Goal: Task Accomplishment & Management: Manage account settings

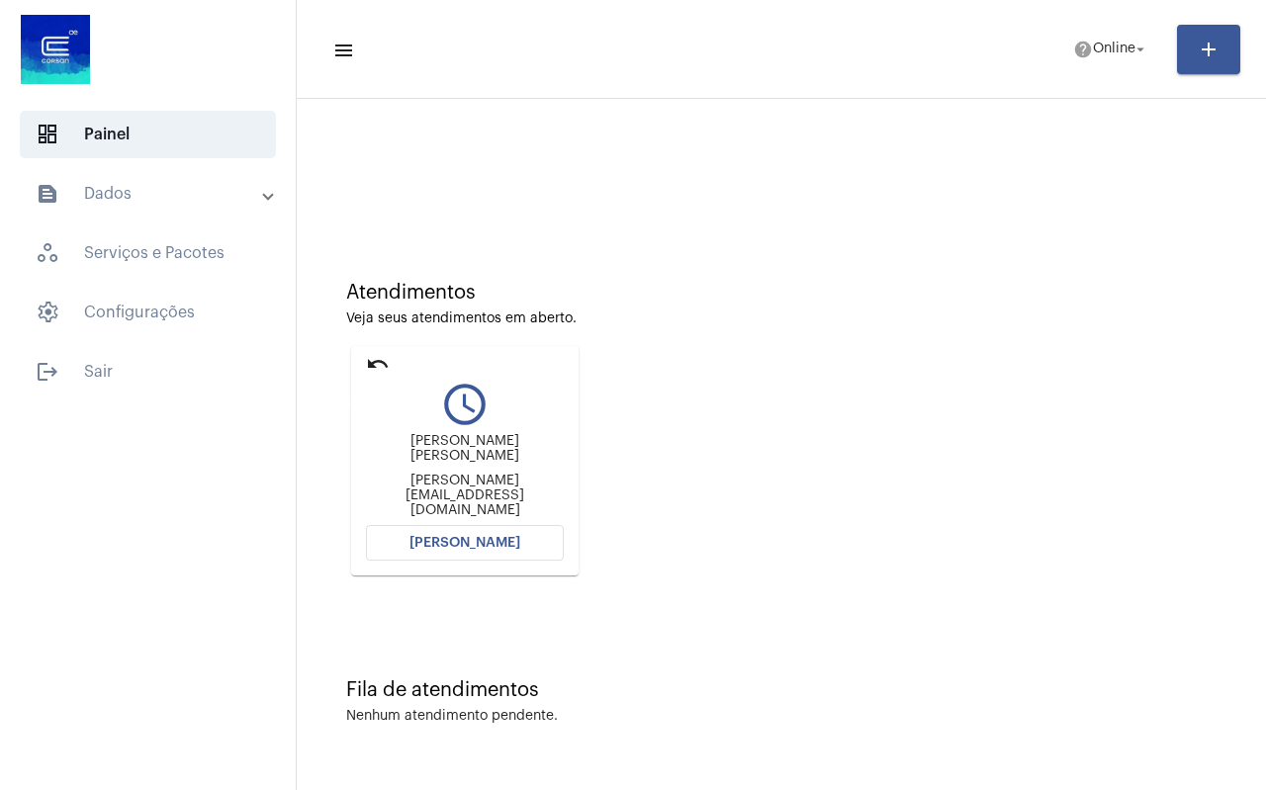
click at [385, 365] on mat-icon "undo" at bounding box center [378, 364] width 24 height 24
click at [373, 359] on mat-icon "undo" at bounding box center [378, 364] width 24 height 24
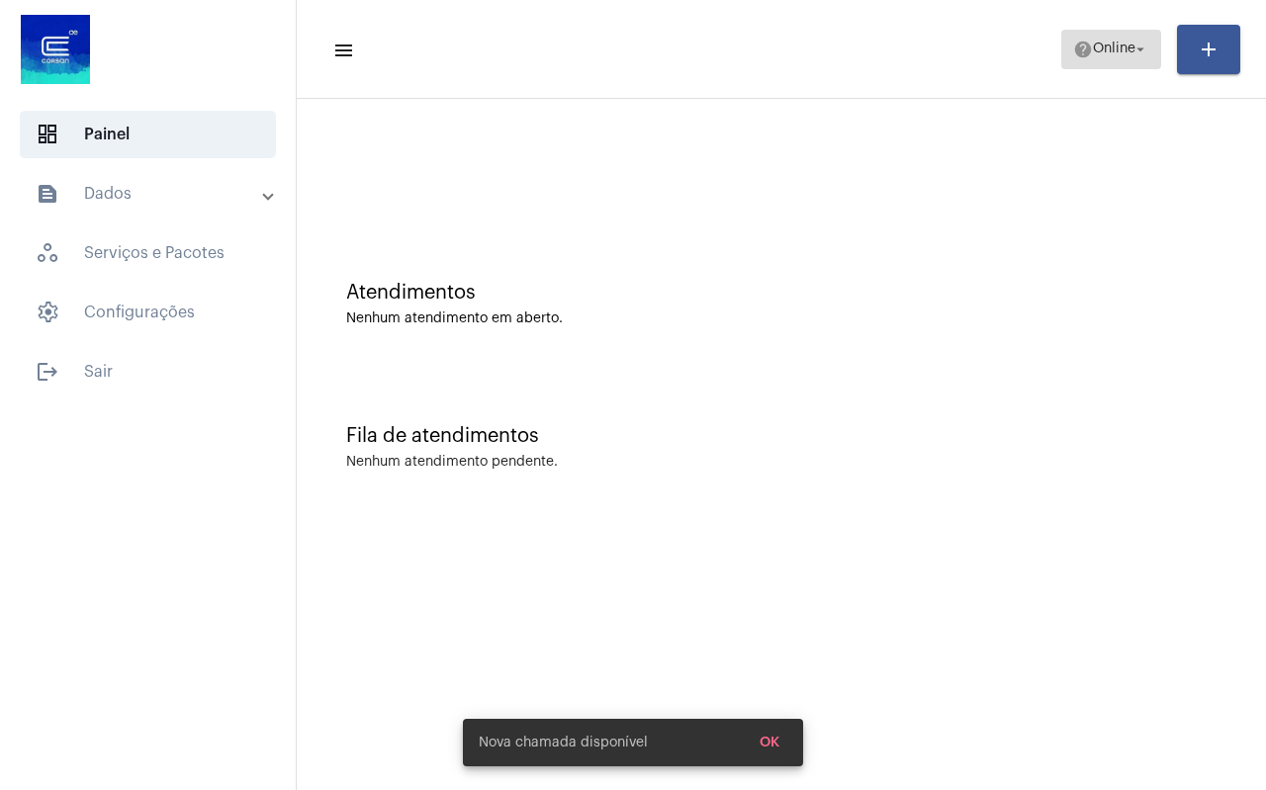
click at [1100, 53] on span "Online" at bounding box center [1114, 50] width 43 height 14
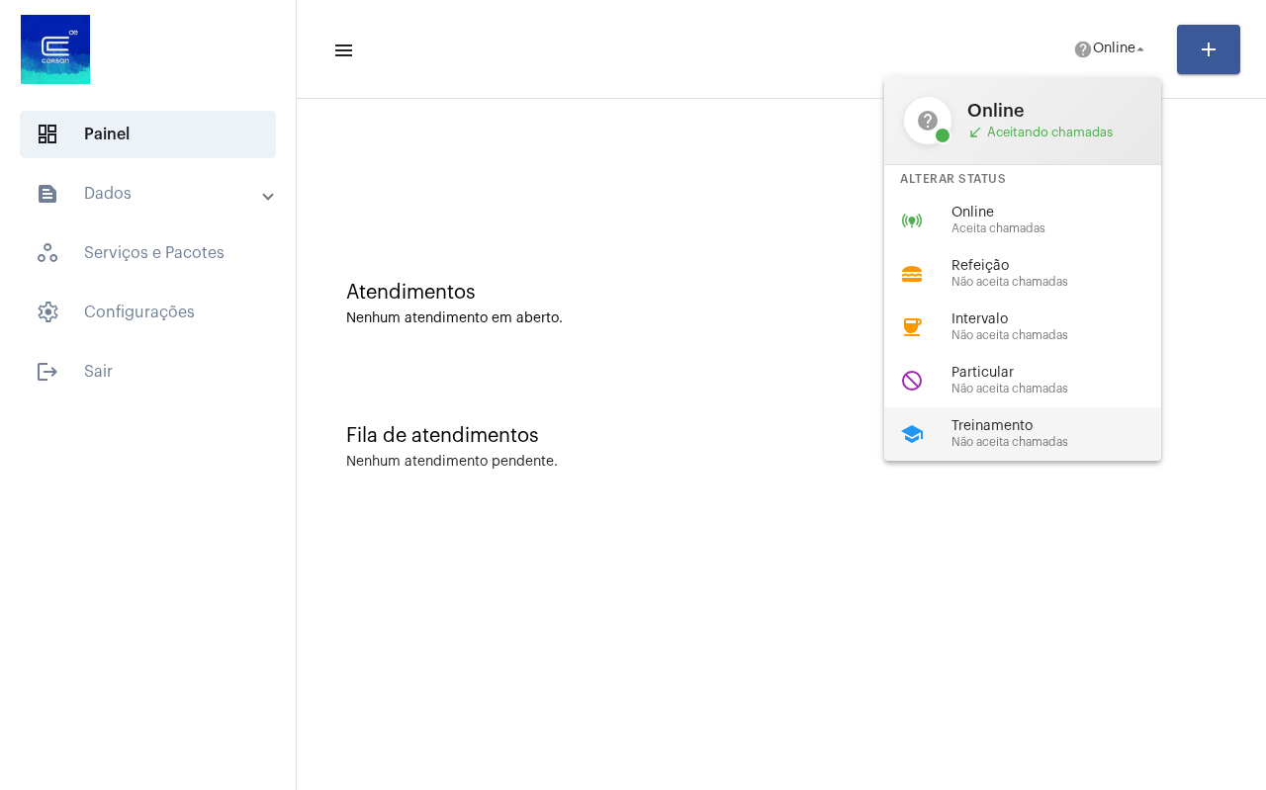
click at [991, 426] on span "Treinamento" at bounding box center [1064, 426] width 226 height 15
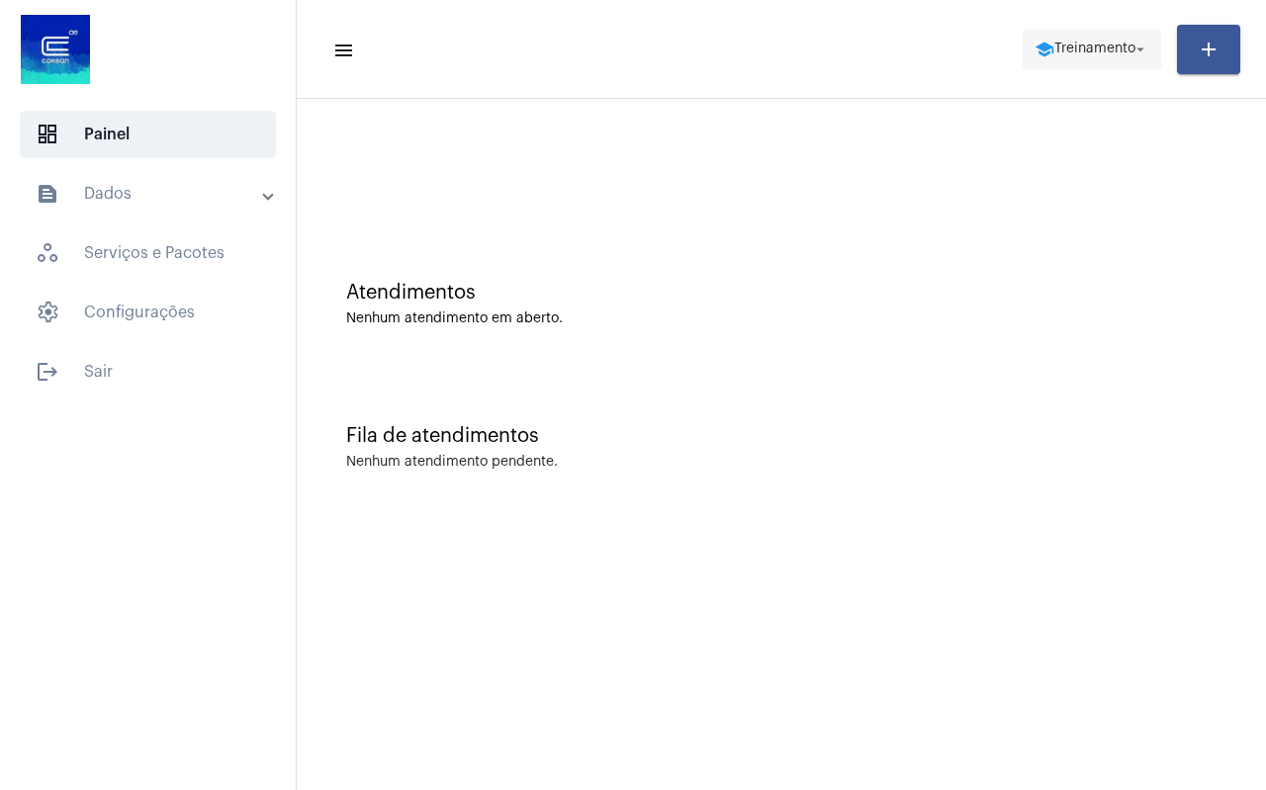
click at [1106, 61] on span "school Treinamento arrow_drop_down" at bounding box center [1092, 49] width 115 height 36
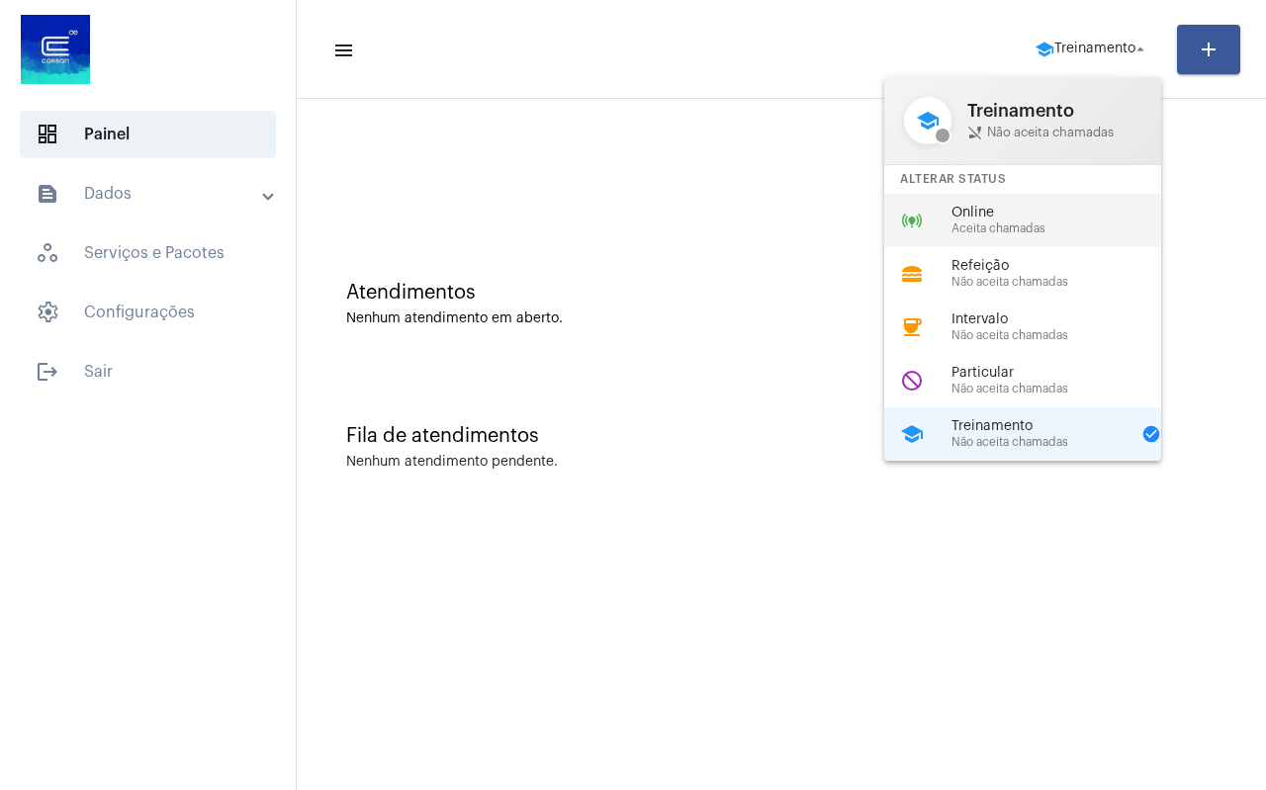
click at [1031, 228] on span "Aceita chamadas" at bounding box center [1064, 229] width 226 height 13
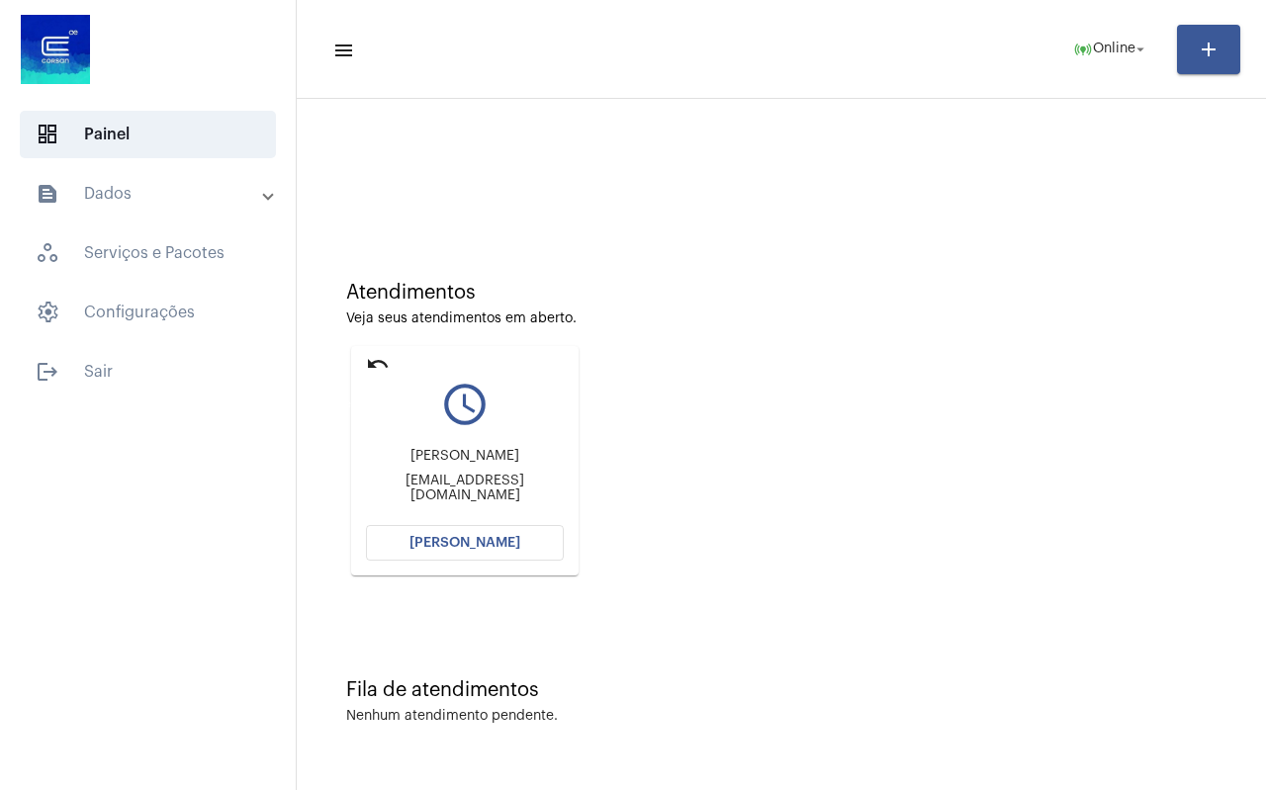
click at [373, 365] on mat-icon "undo" at bounding box center [378, 364] width 24 height 24
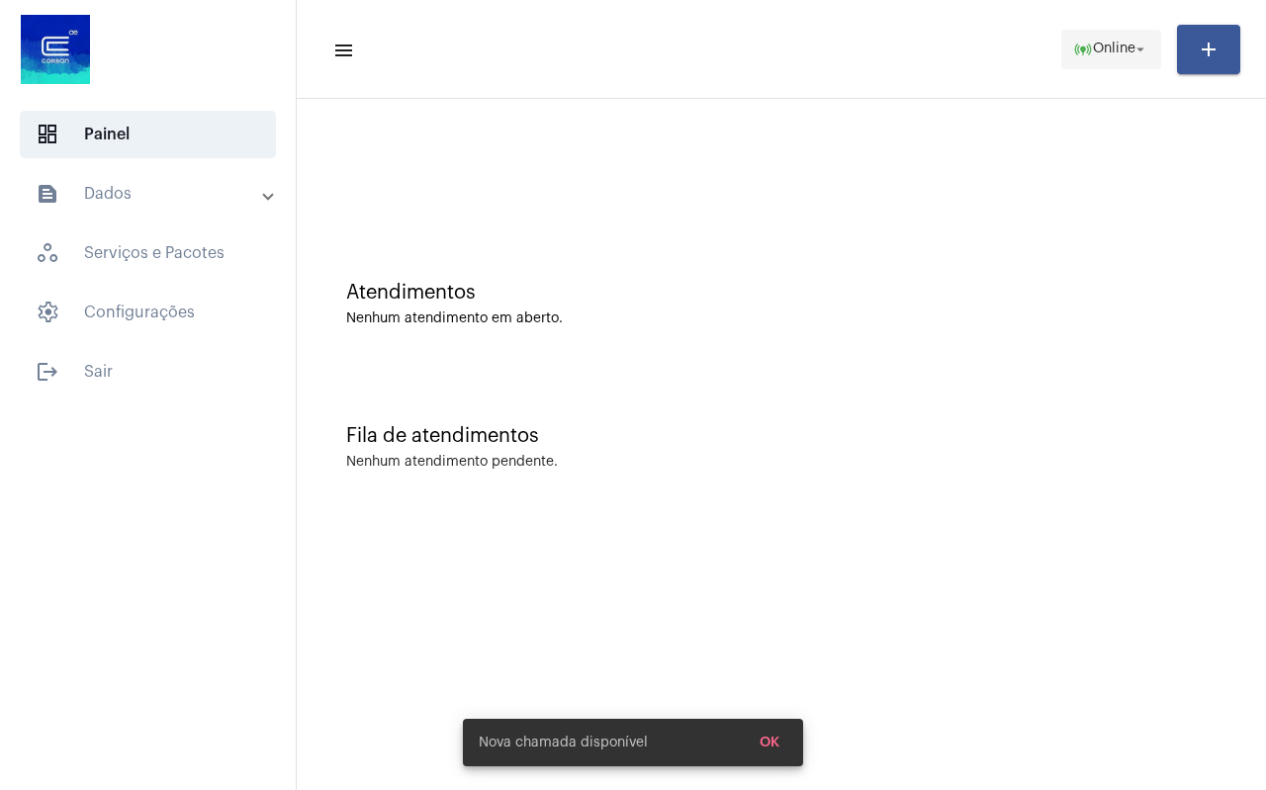
click at [1110, 45] on span "Online" at bounding box center [1114, 50] width 43 height 14
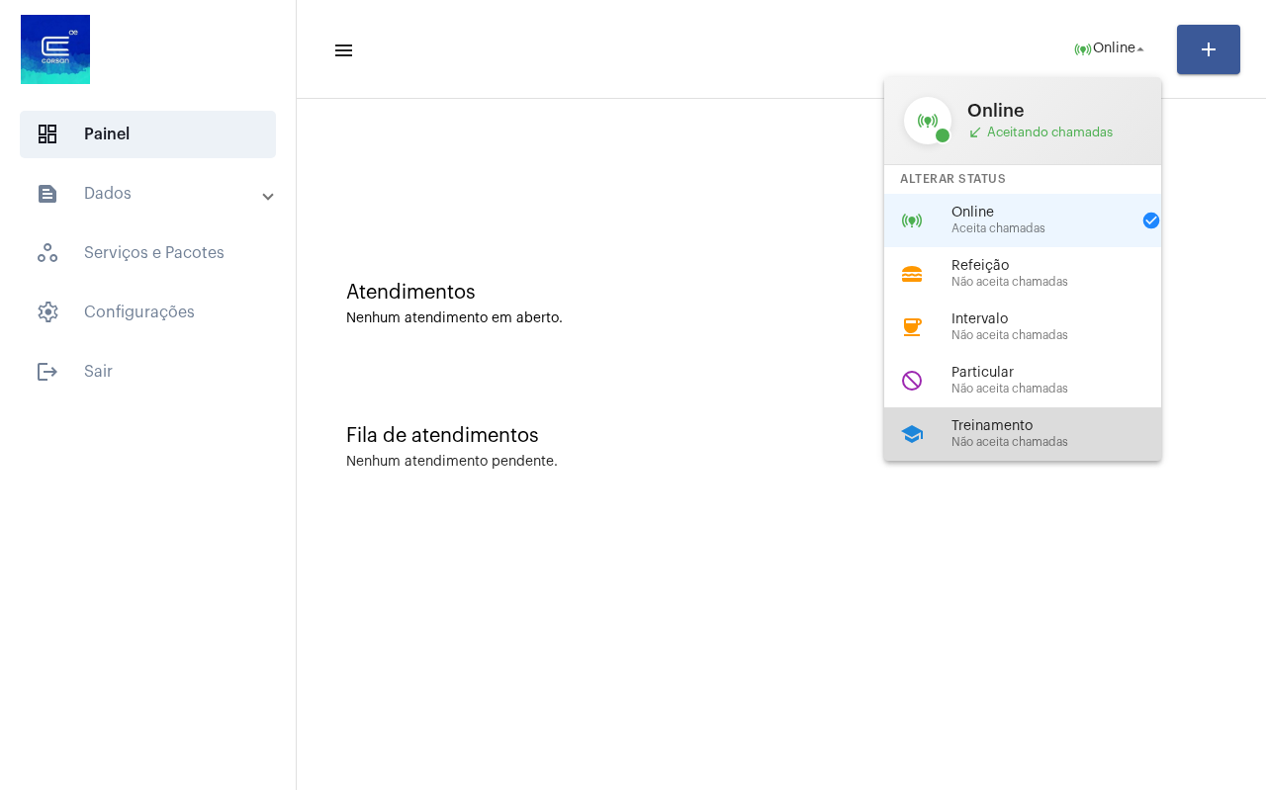
click at [998, 428] on span "Treinamento" at bounding box center [1064, 426] width 226 height 15
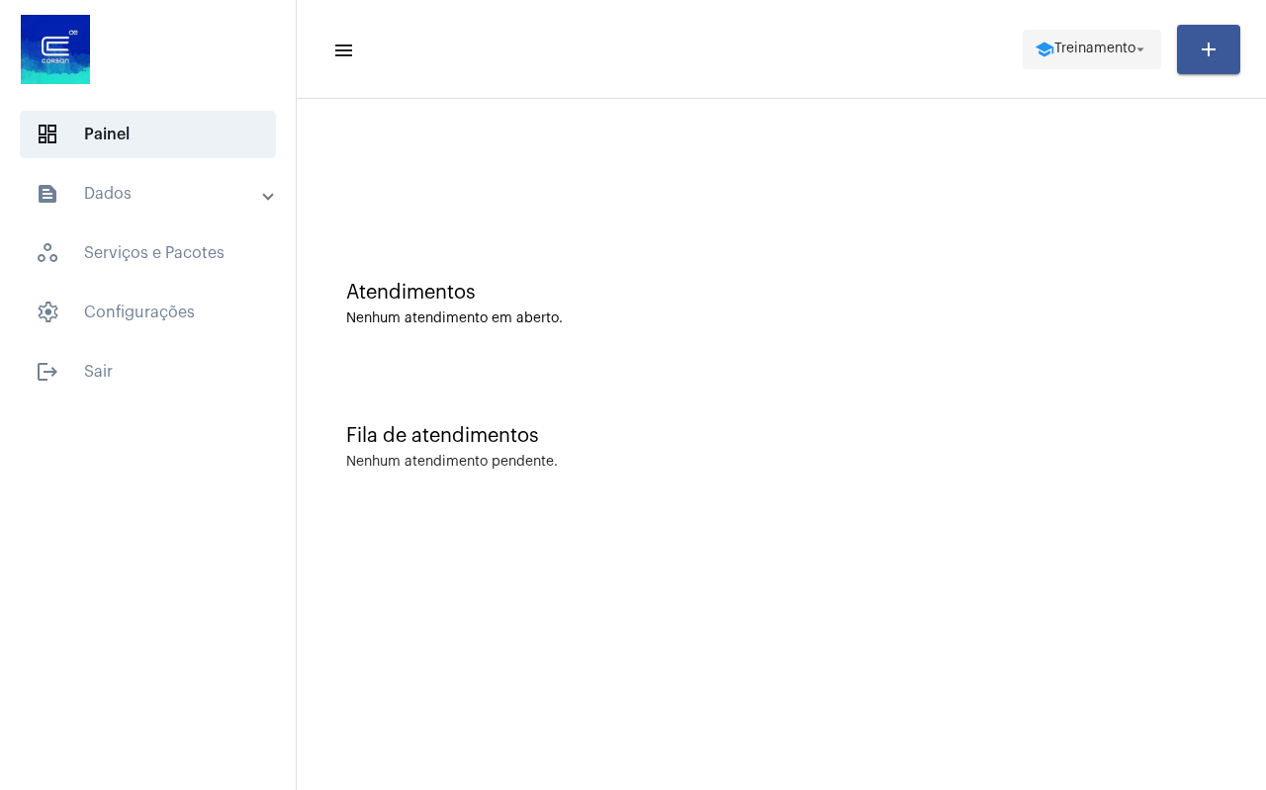
click at [1091, 66] on span "school Treinamento arrow_drop_down" at bounding box center [1092, 49] width 115 height 36
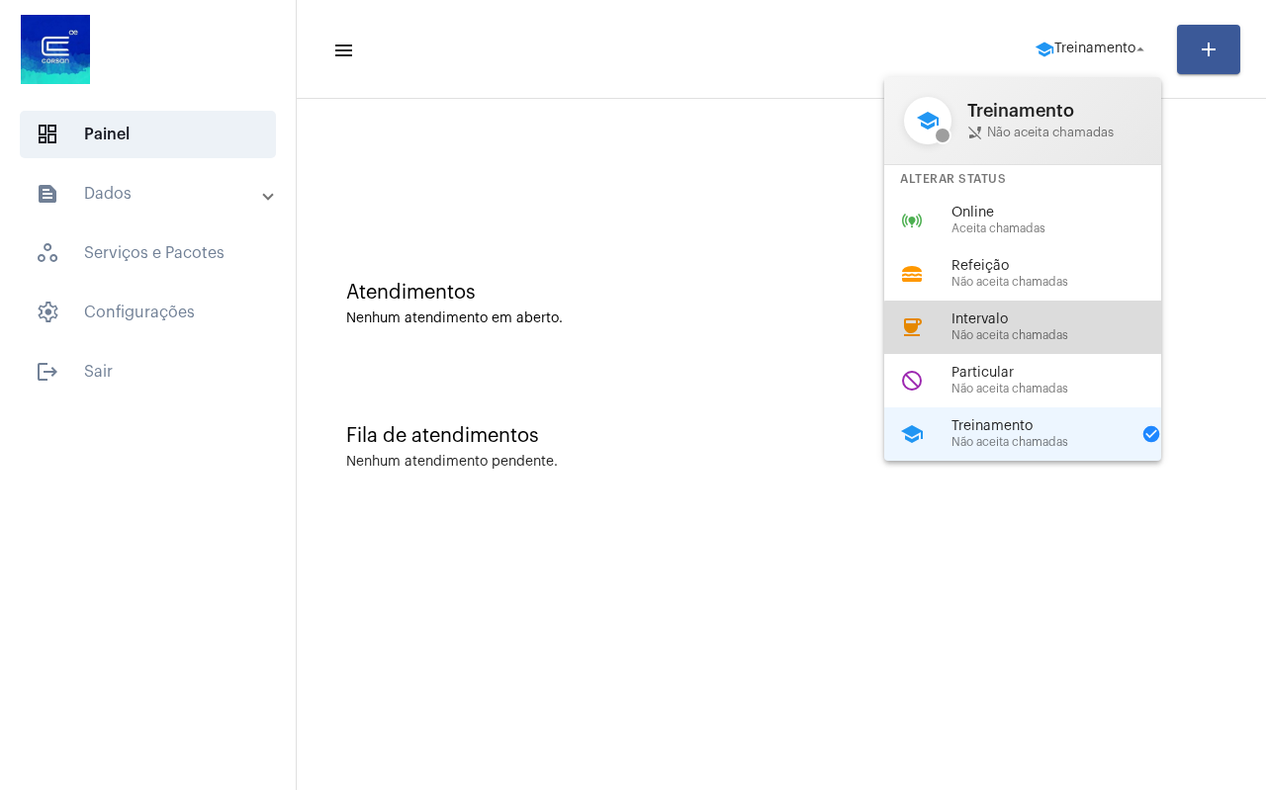
click at [1042, 333] on span "Não aceita chamadas" at bounding box center [1064, 335] width 226 height 13
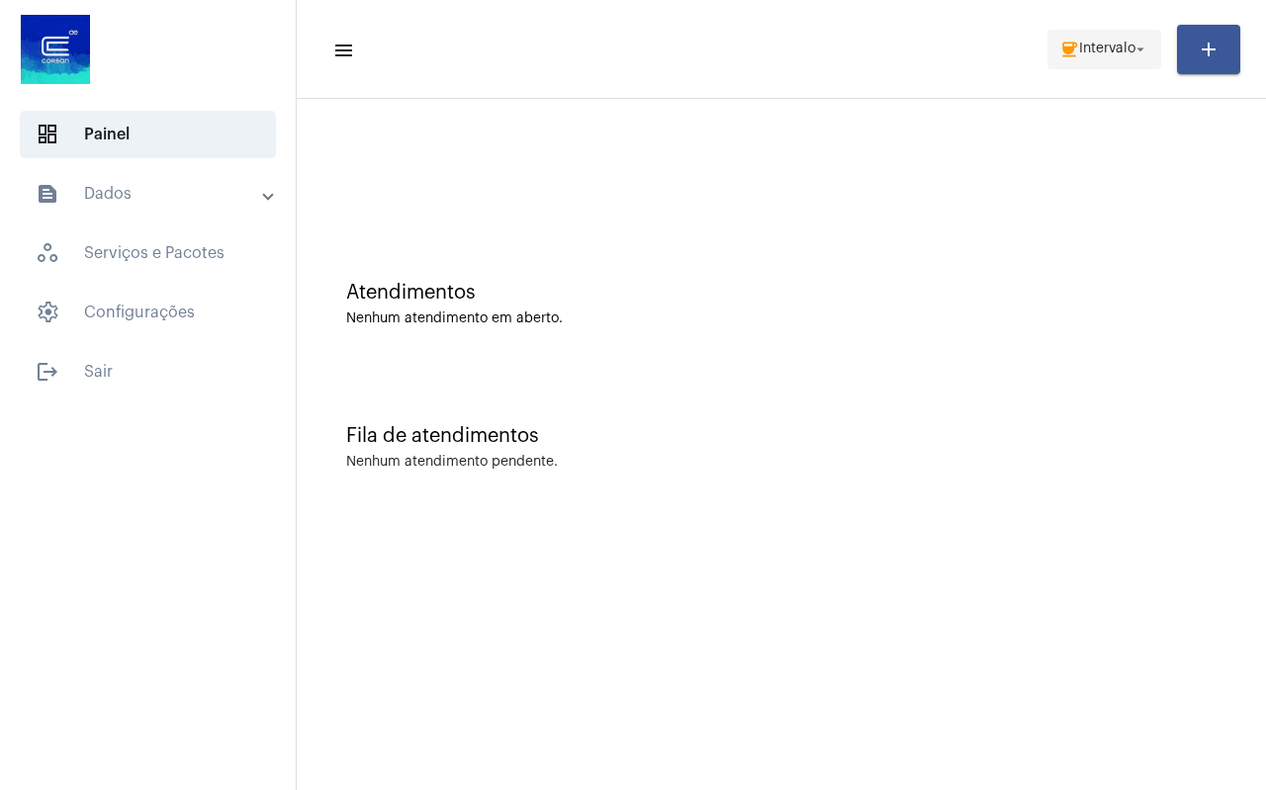
click at [1121, 57] on span "coffee Intervalo arrow_drop_down" at bounding box center [1104, 49] width 90 height 36
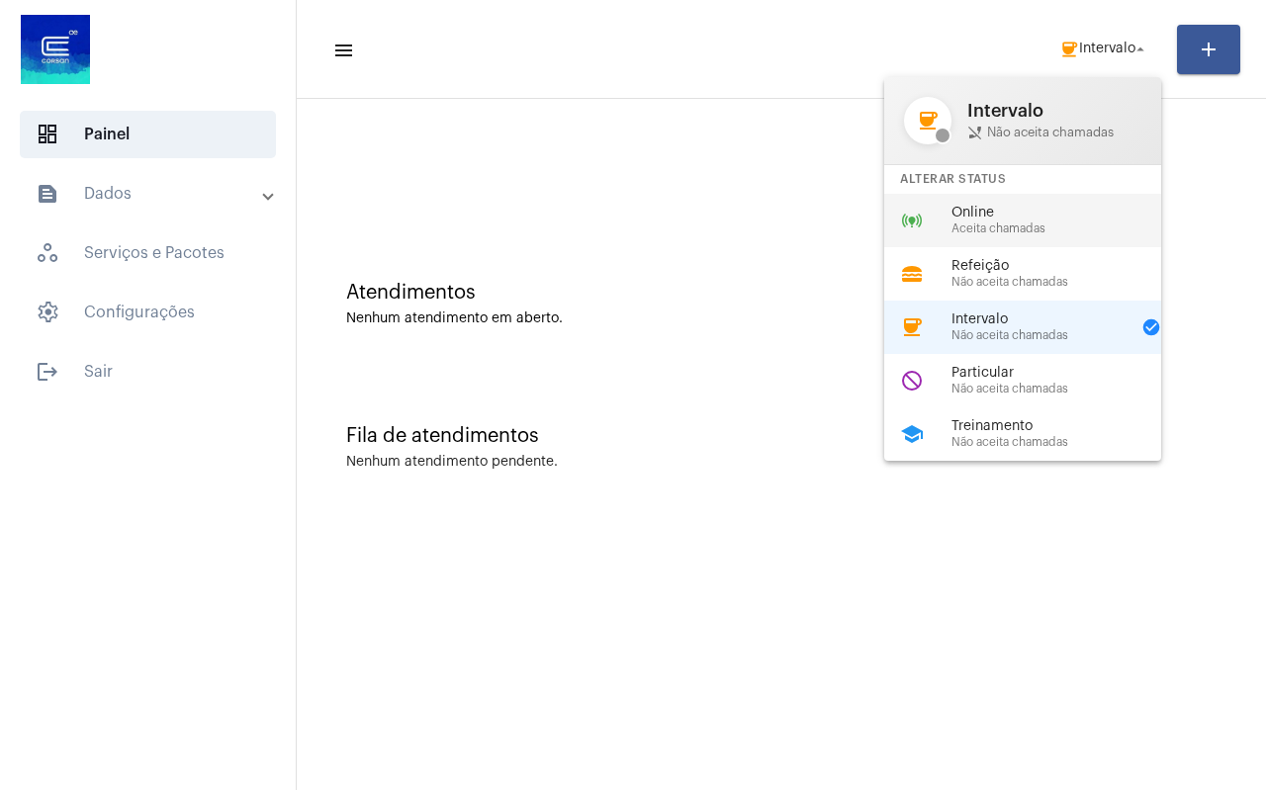
click at [1005, 223] on span "Aceita chamadas" at bounding box center [1064, 229] width 226 height 13
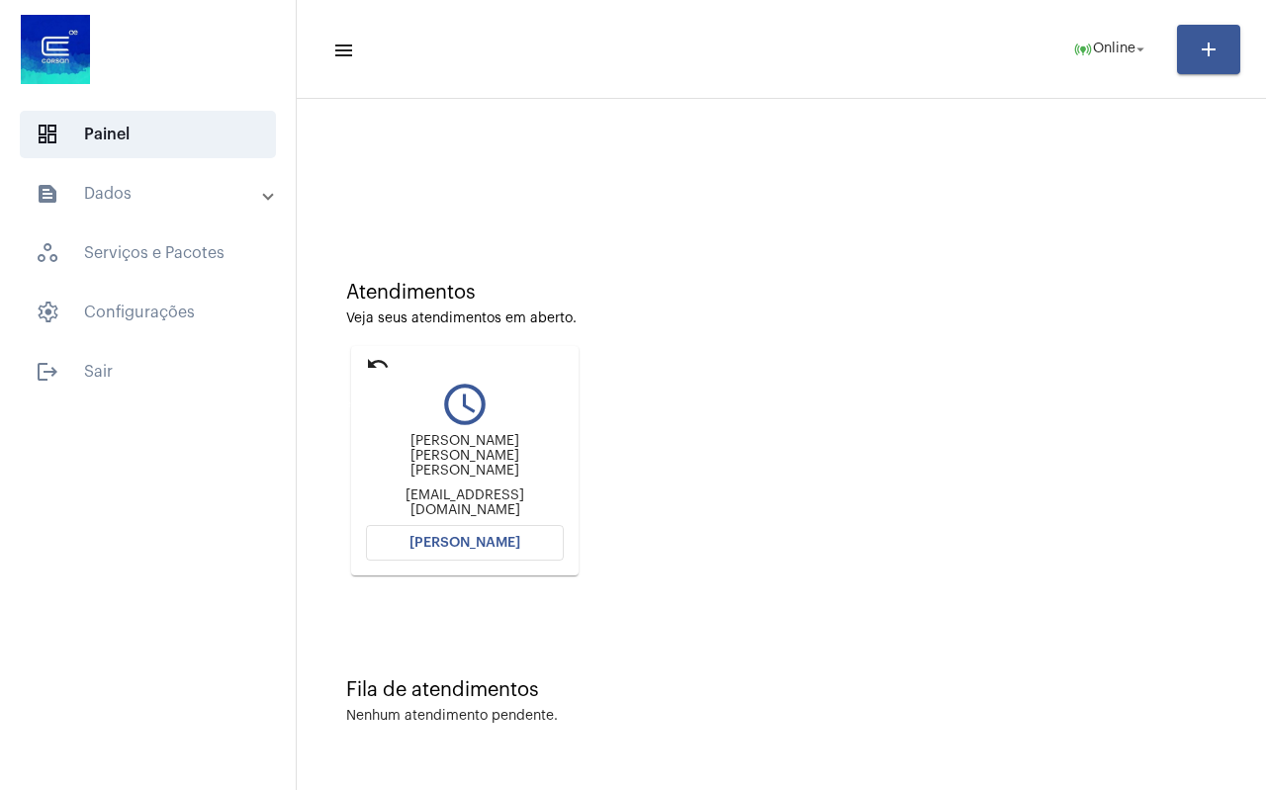
click at [379, 358] on mat-icon "undo" at bounding box center [378, 364] width 24 height 24
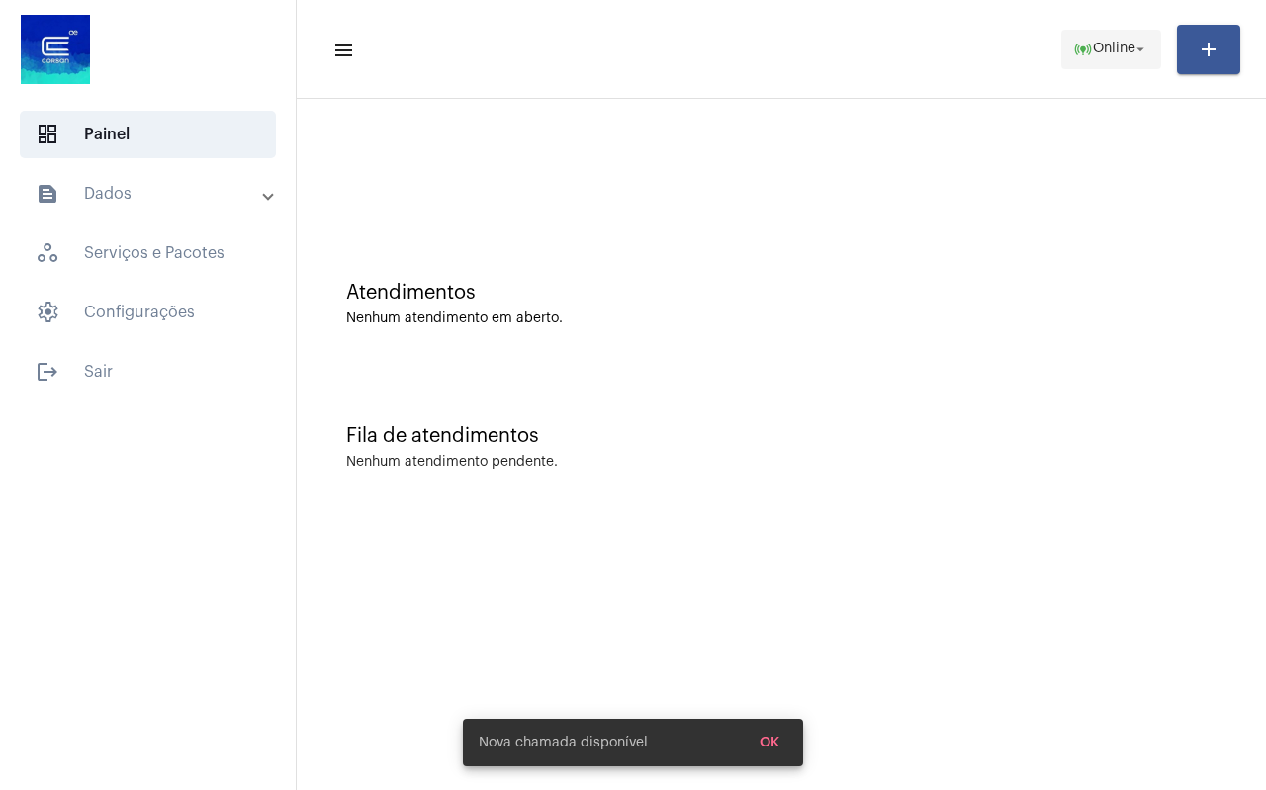
click at [1116, 52] on span "Online" at bounding box center [1114, 50] width 43 height 14
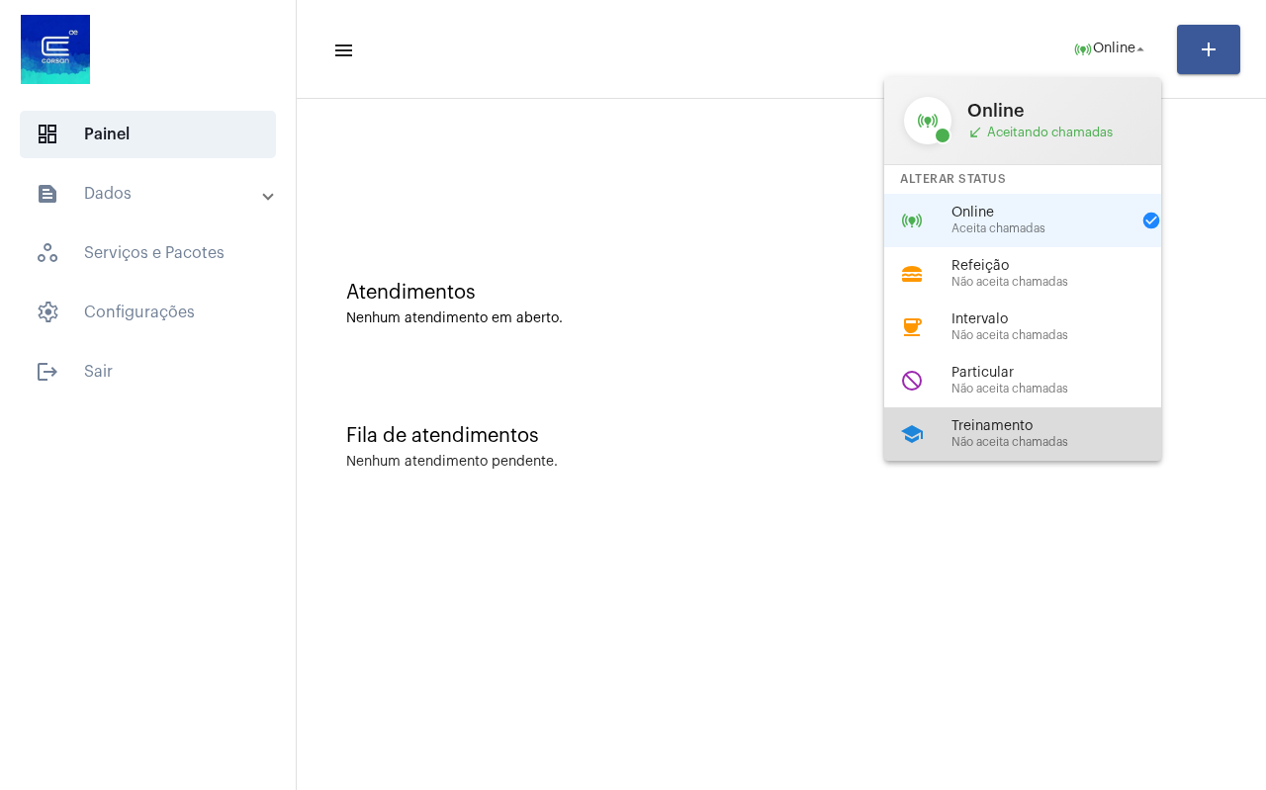
click at [1025, 444] on span "Não aceita chamadas" at bounding box center [1064, 442] width 226 height 13
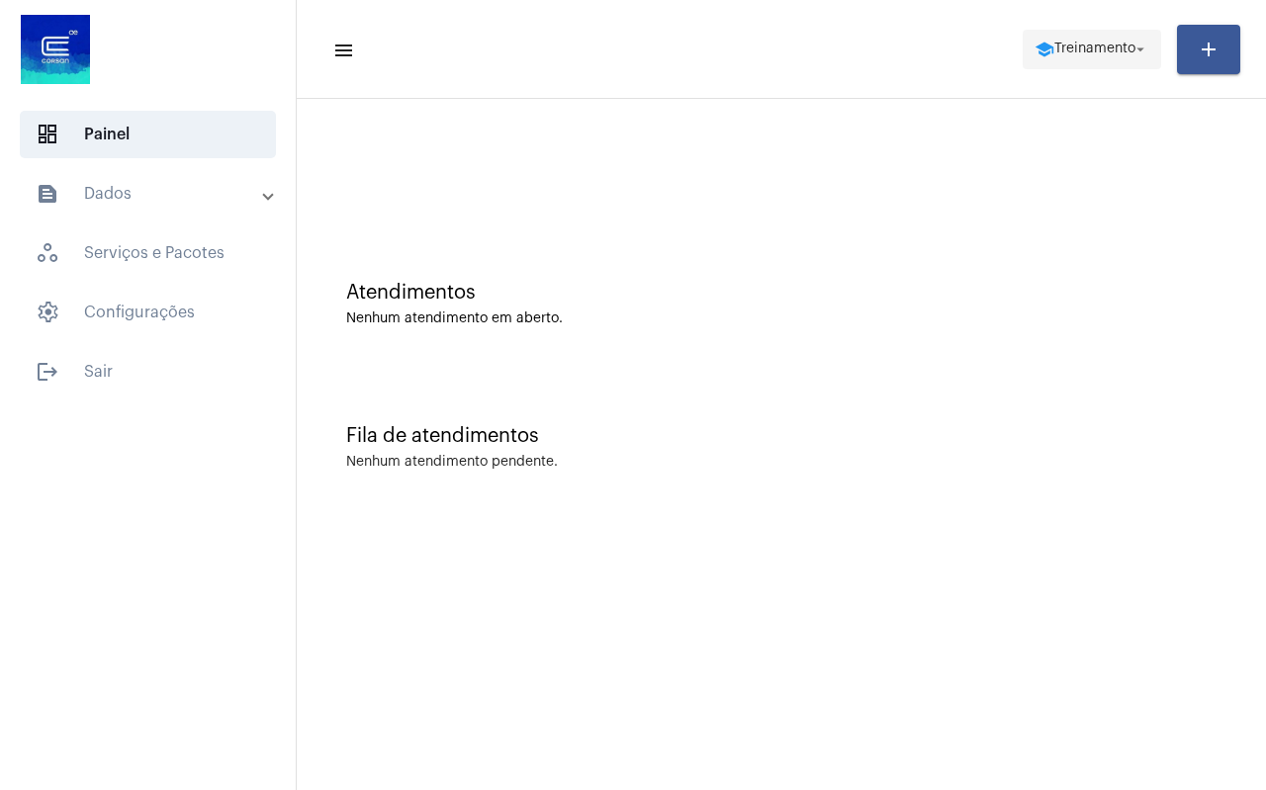
click at [1122, 51] on span "Treinamento" at bounding box center [1094, 50] width 81 height 14
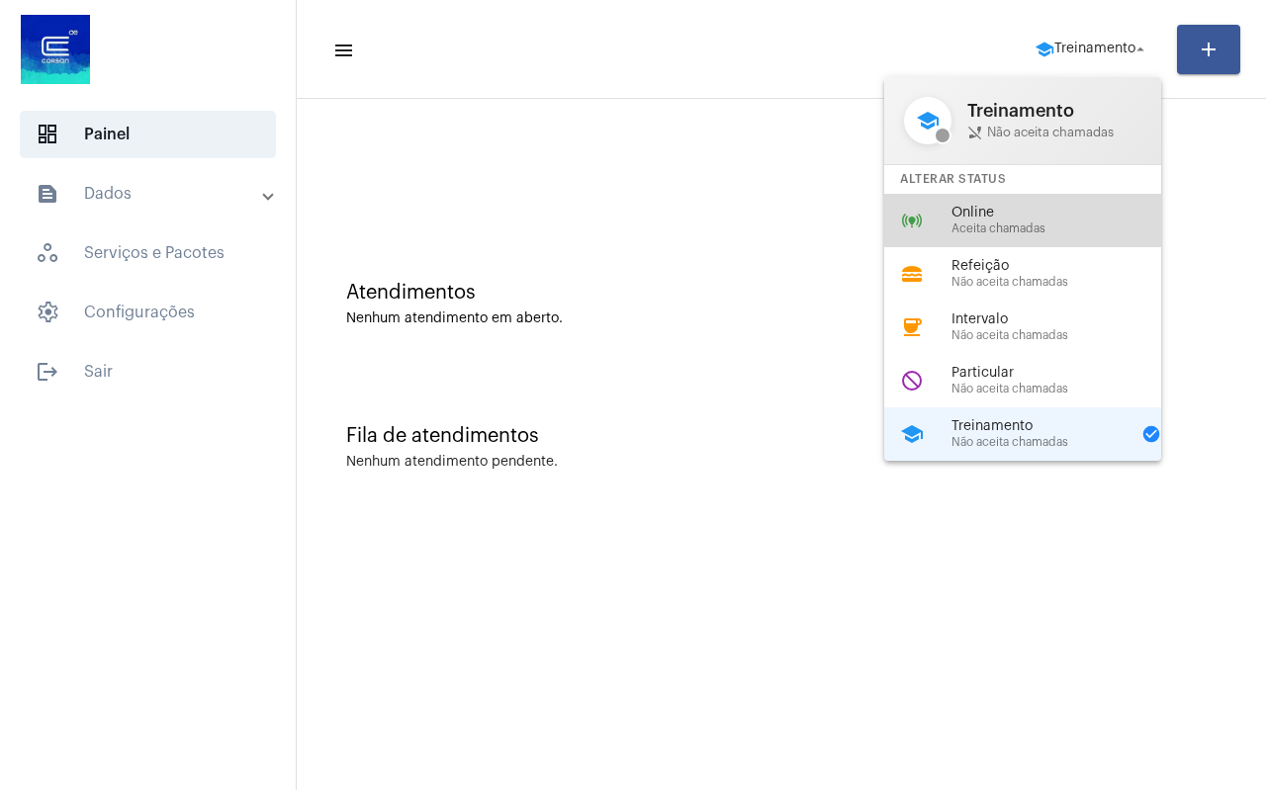
click at [1072, 212] on span "Online" at bounding box center [1064, 213] width 226 height 15
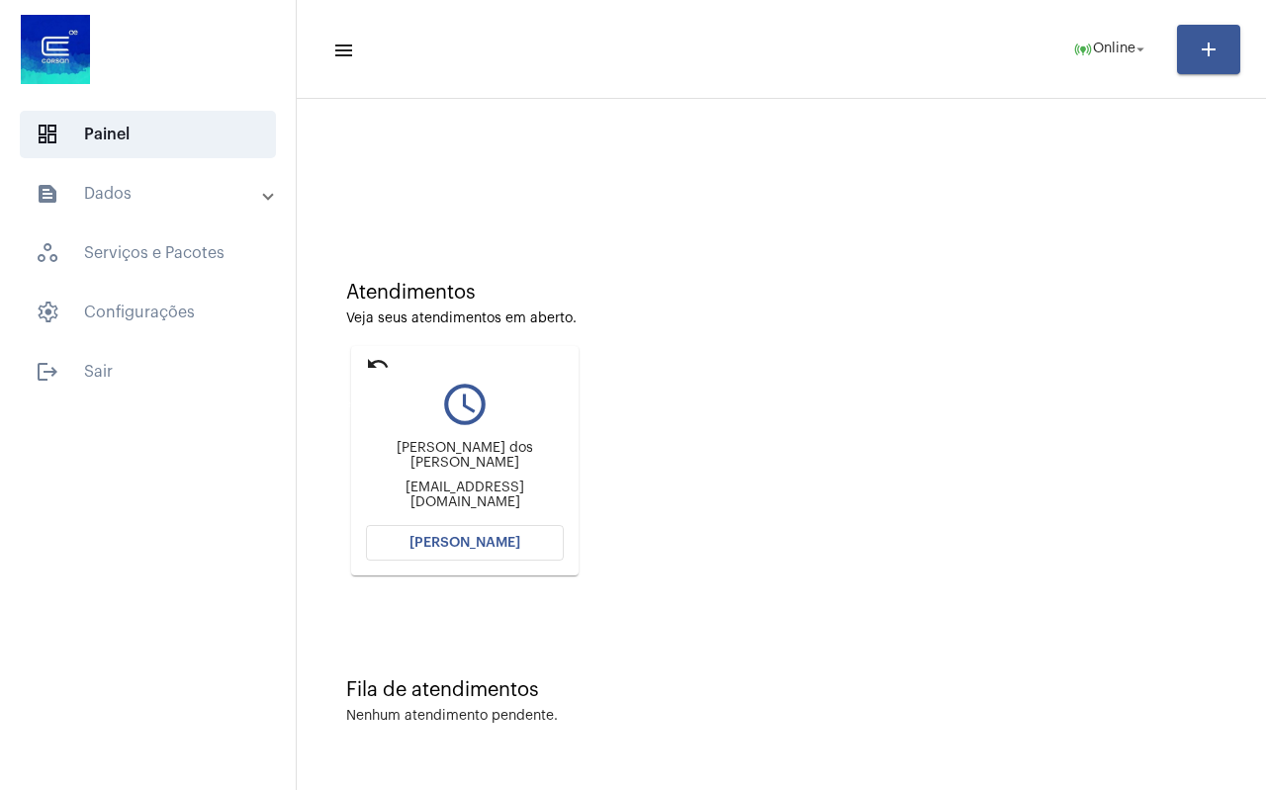
click at [383, 364] on mat-icon "undo" at bounding box center [378, 364] width 24 height 24
click at [380, 364] on mat-icon "undo" at bounding box center [378, 364] width 24 height 24
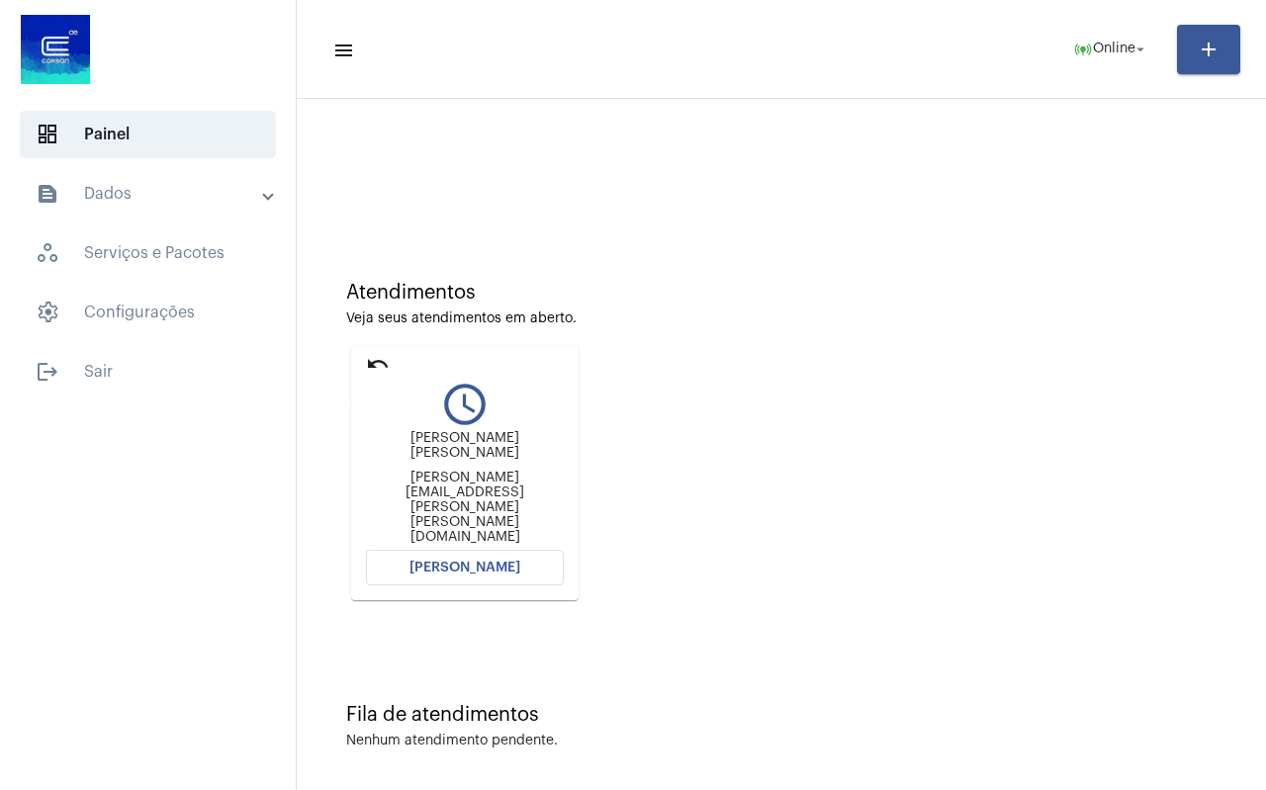
click at [380, 364] on mat-icon "undo" at bounding box center [378, 364] width 24 height 24
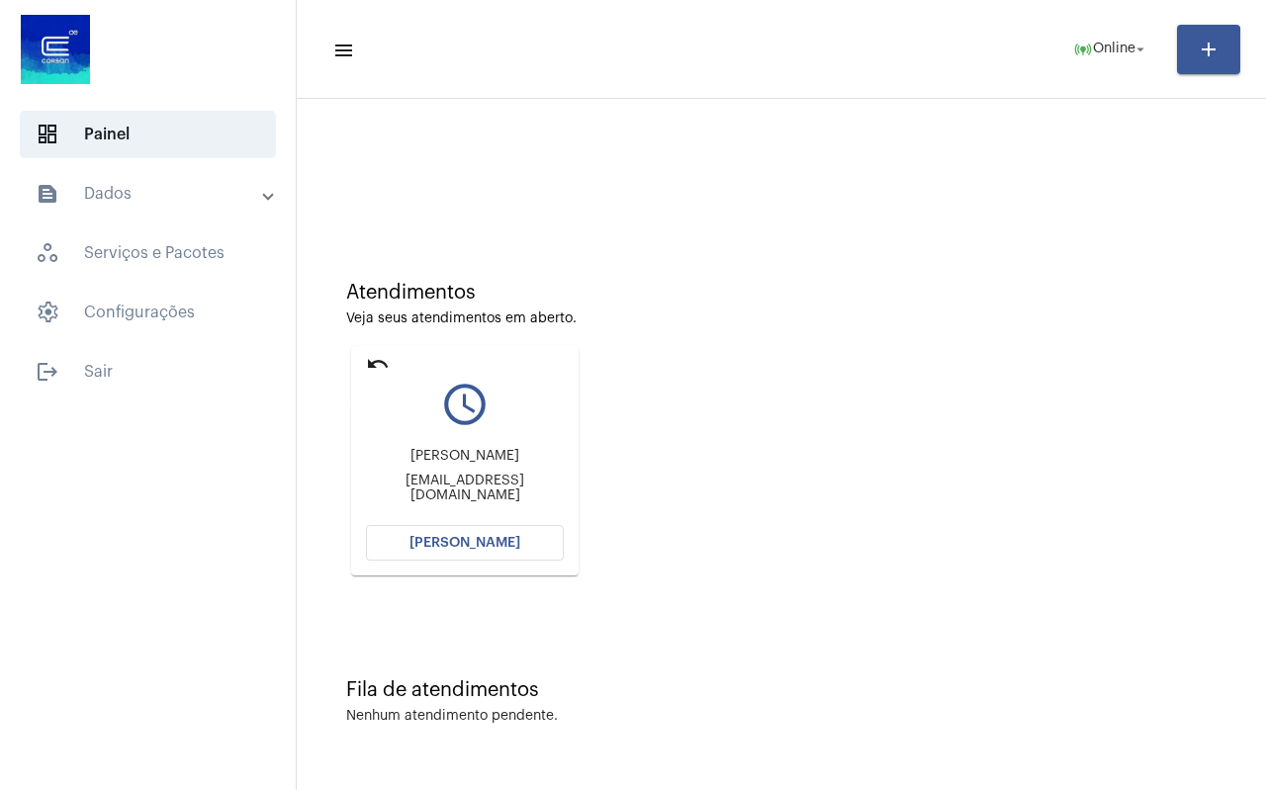
click at [380, 364] on mat-icon "undo" at bounding box center [378, 364] width 24 height 24
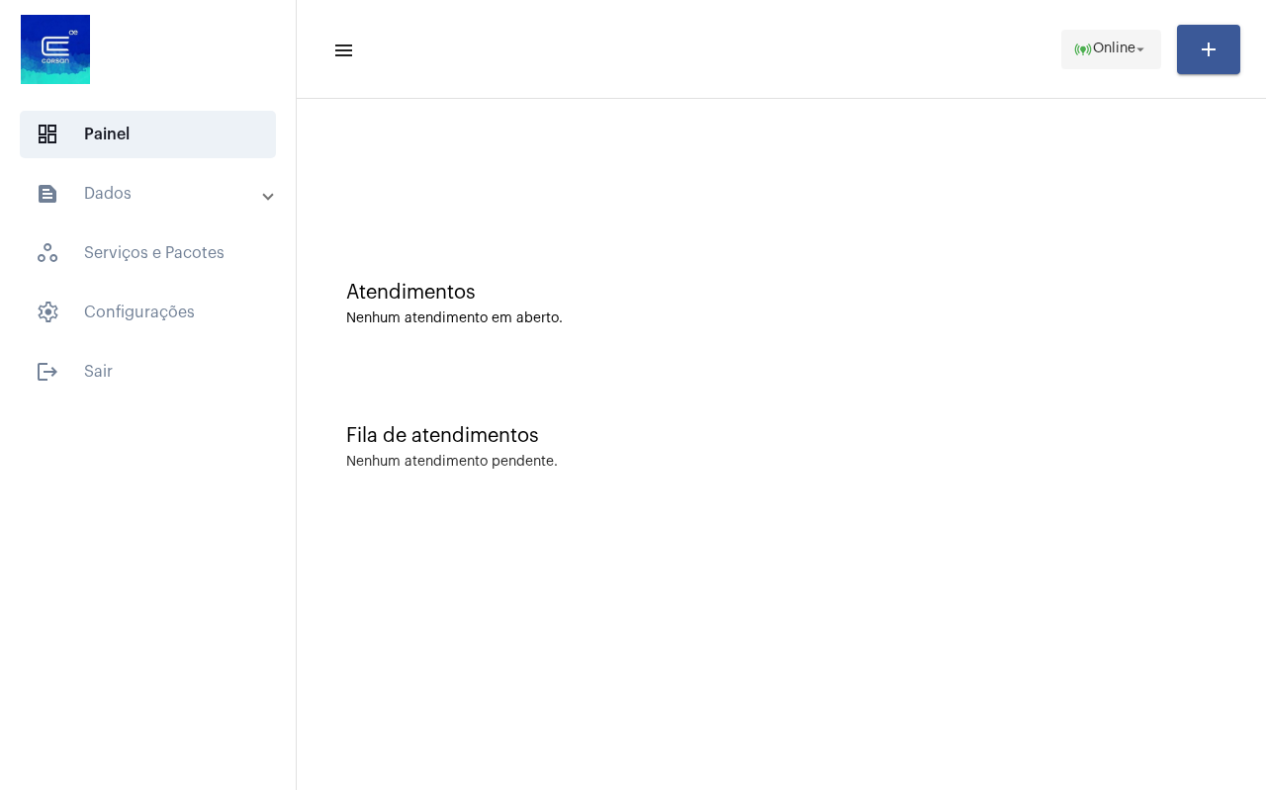
click at [1117, 35] on span "online_prediction Online arrow_drop_down" at bounding box center [1111, 49] width 76 height 36
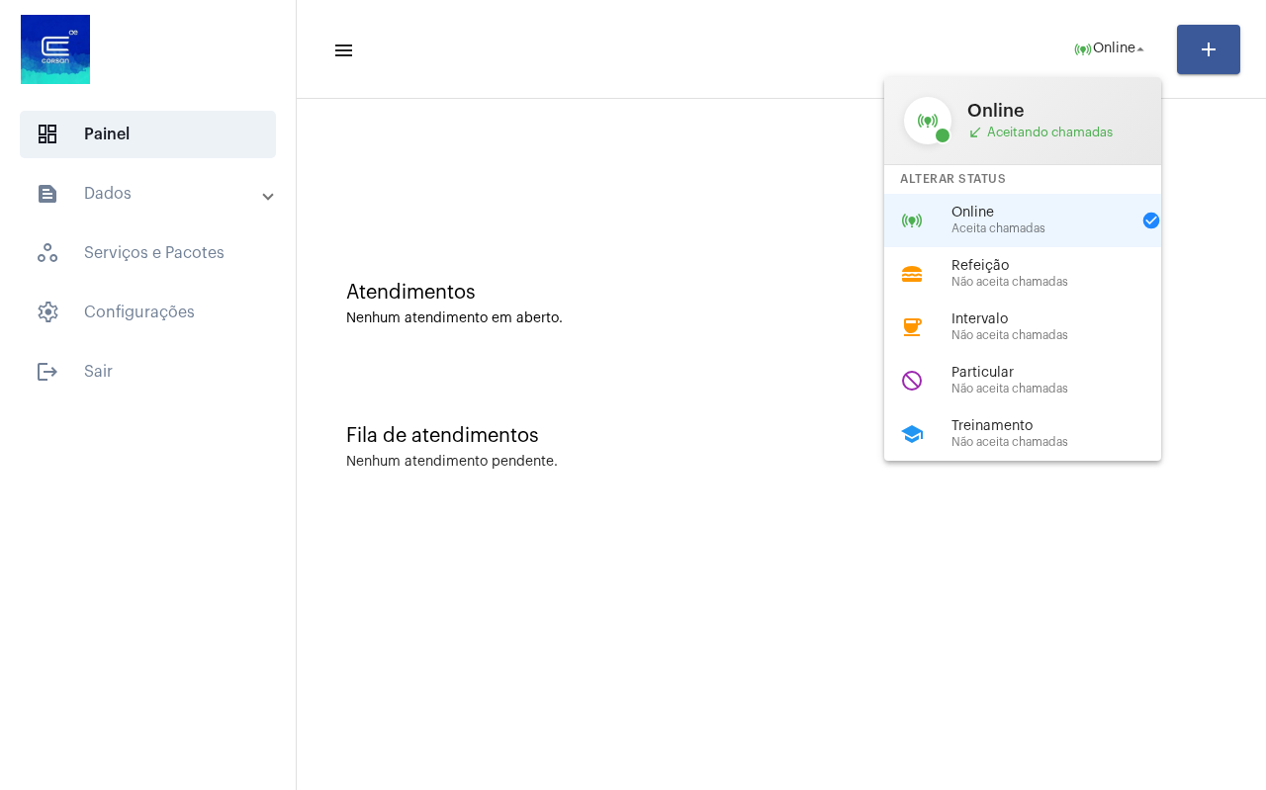
click at [1018, 404] on div "do_not_disturb Particular Não aceita chamadas" at bounding box center [1038, 380] width 309 height 53
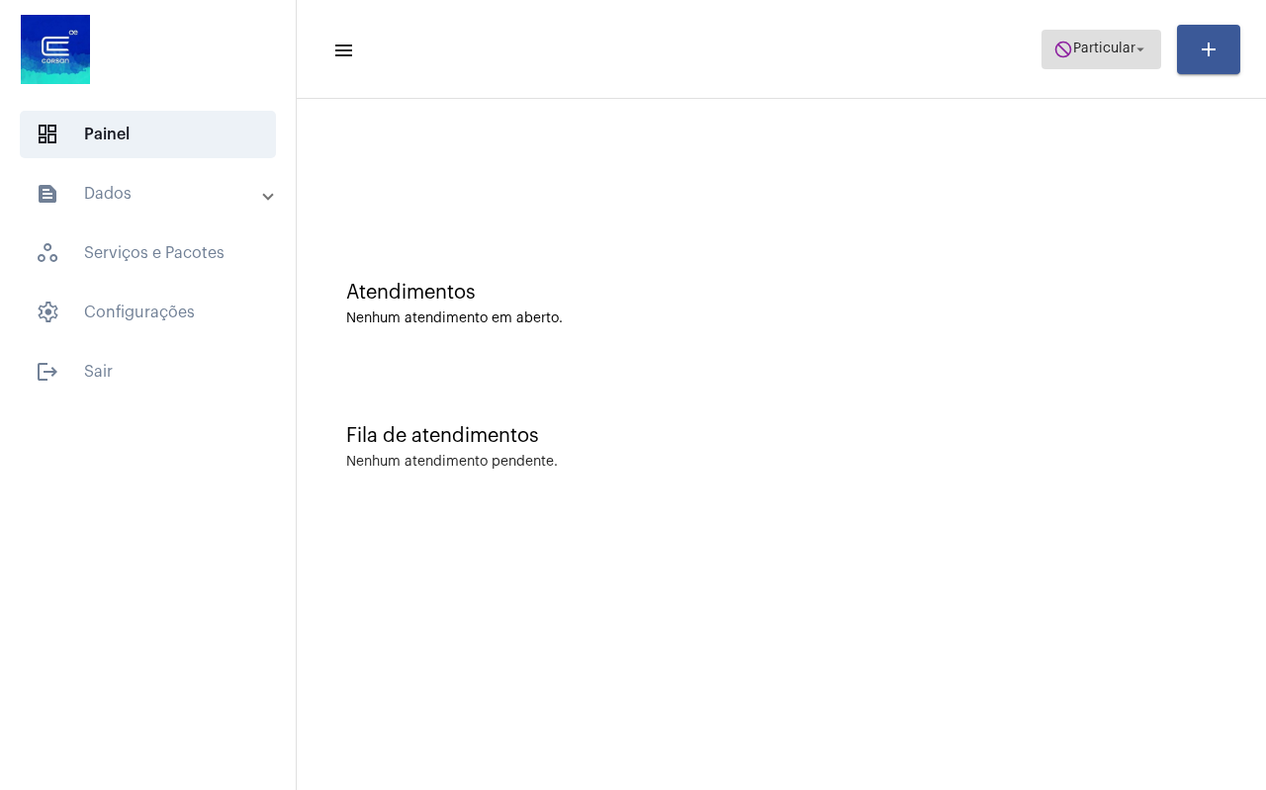
click at [1094, 57] on span "do_not_disturb Particular arrow_drop_down" at bounding box center [1101, 49] width 96 height 36
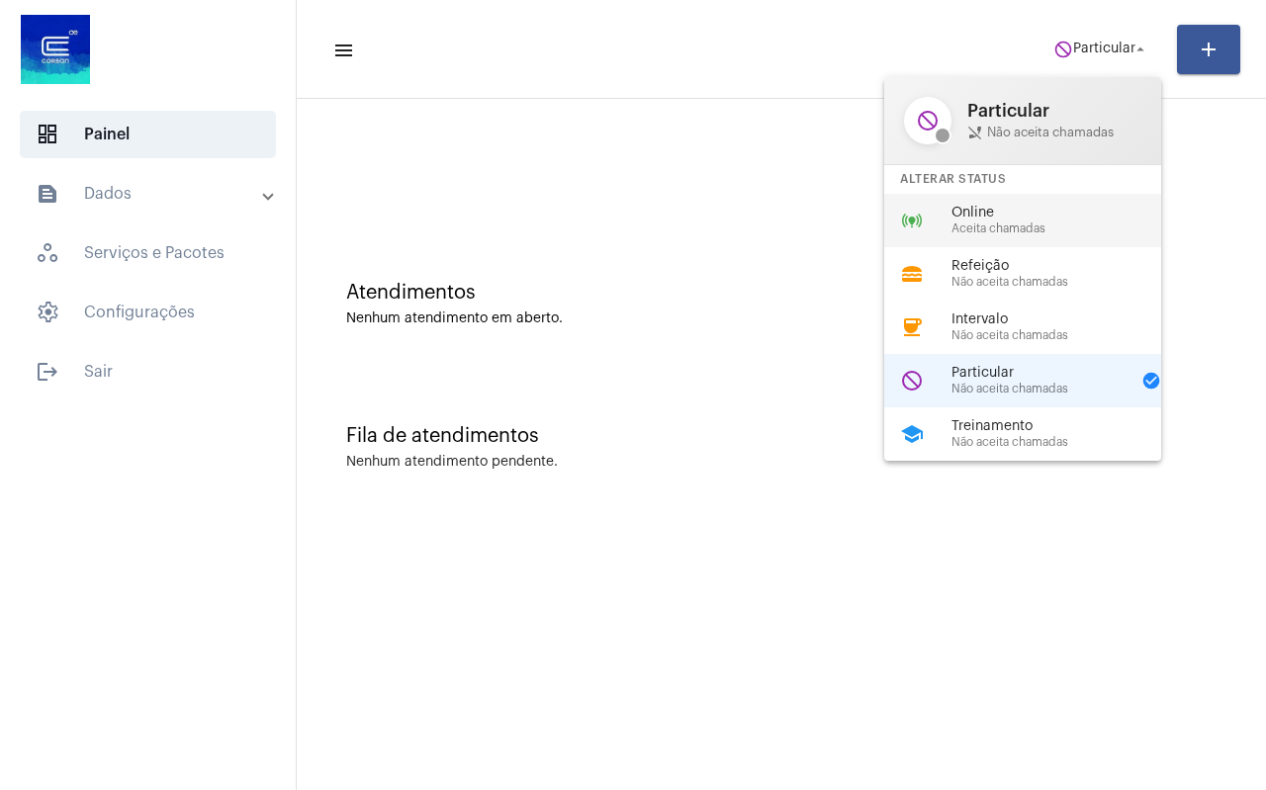
click at [1007, 221] on div "Online Aceita chamadas" at bounding box center [1064, 221] width 226 height 30
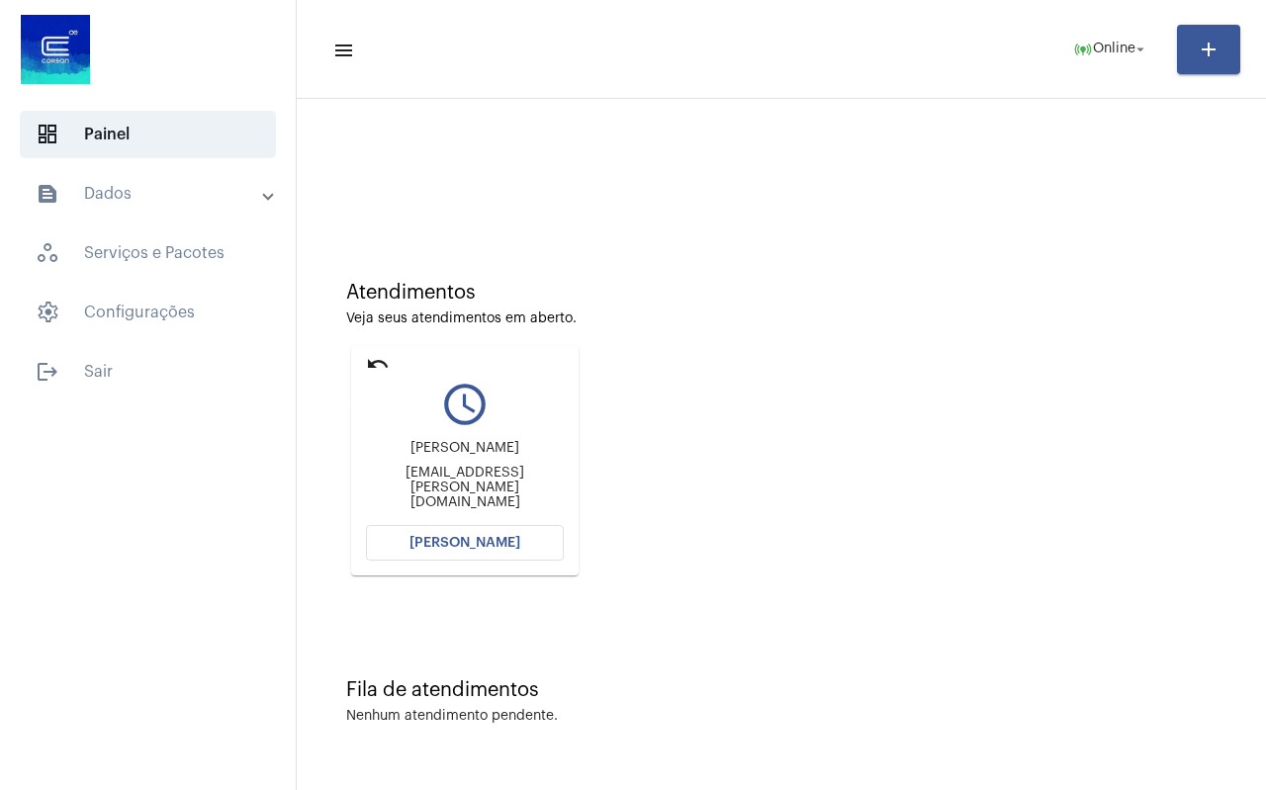
click at [382, 362] on mat-icon "undo" at bounding box center [378, 364] width 24 height 24
click at [377, 359] on mat-icon "undo" at bounding box center [378, 364] width 24 height 24
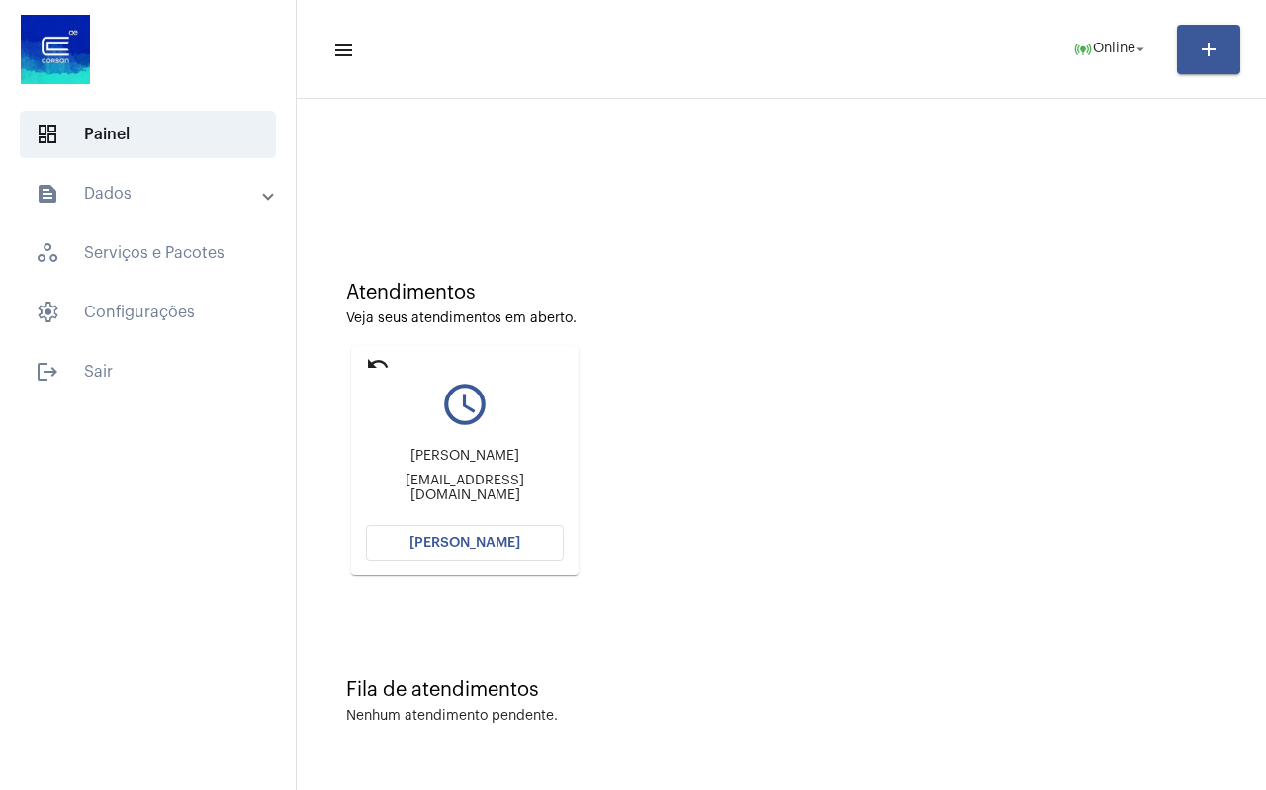
click at [377, 359] on mat-icon "undo" at bounding box center [378, 364] width 24 height 24
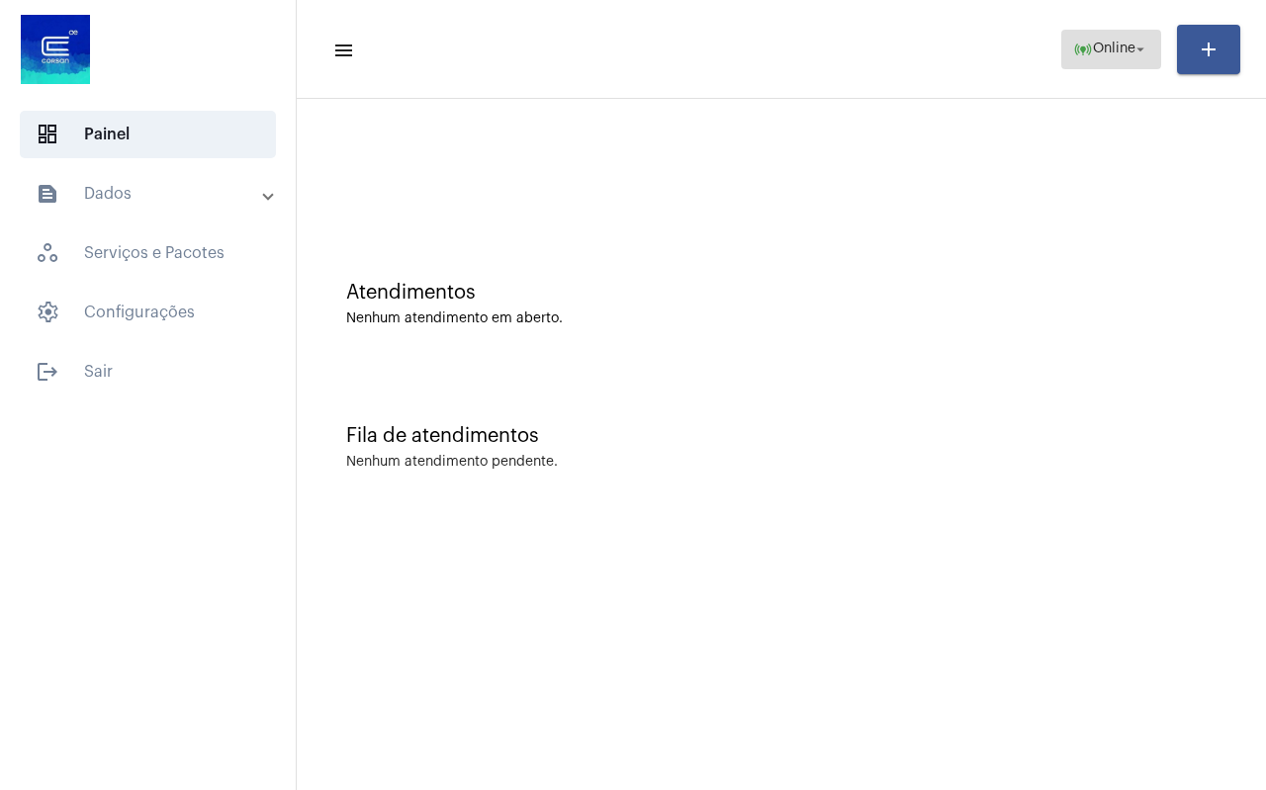
click at [1083, 55] on mat-icon "online_prediction" at bounding box center [1083, 50] width 20 height 20
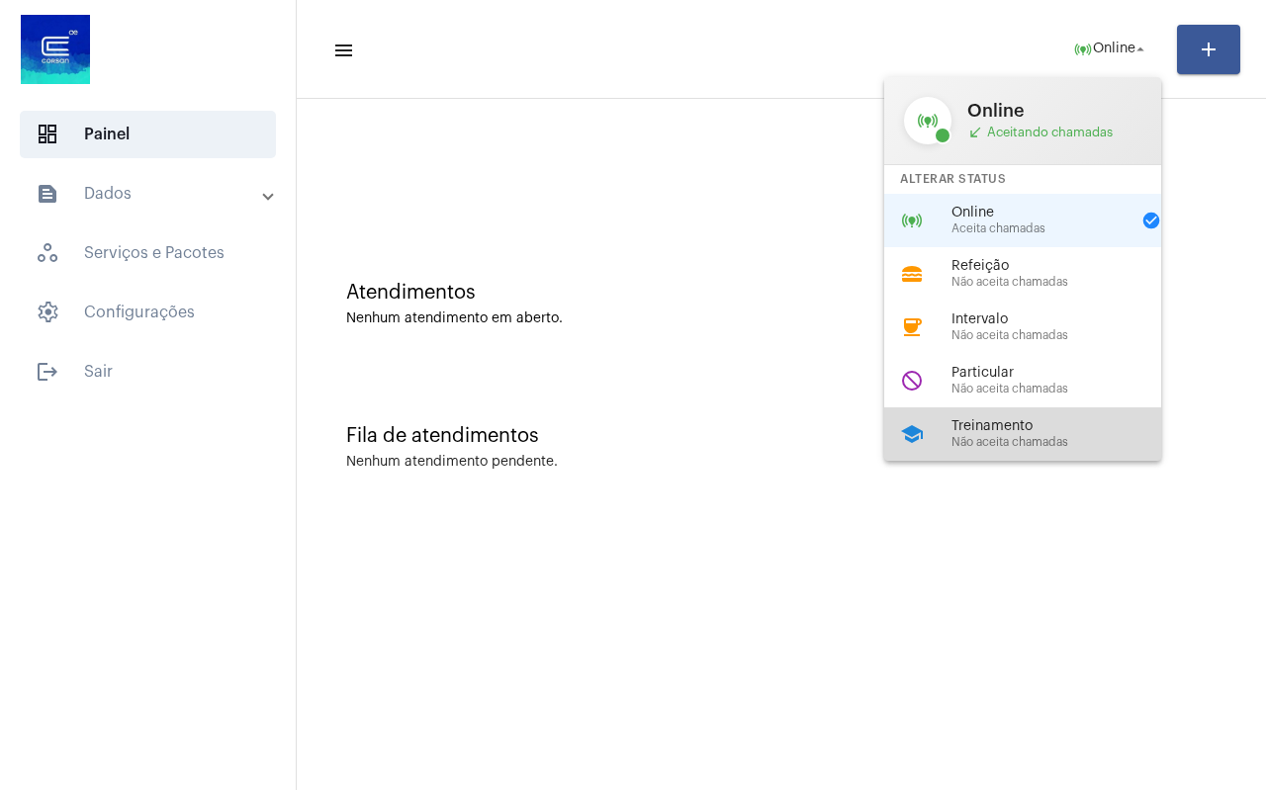
click at [1045, 429] on span "Treinamento" at bounding box center [1064, 426] width 226 height 15
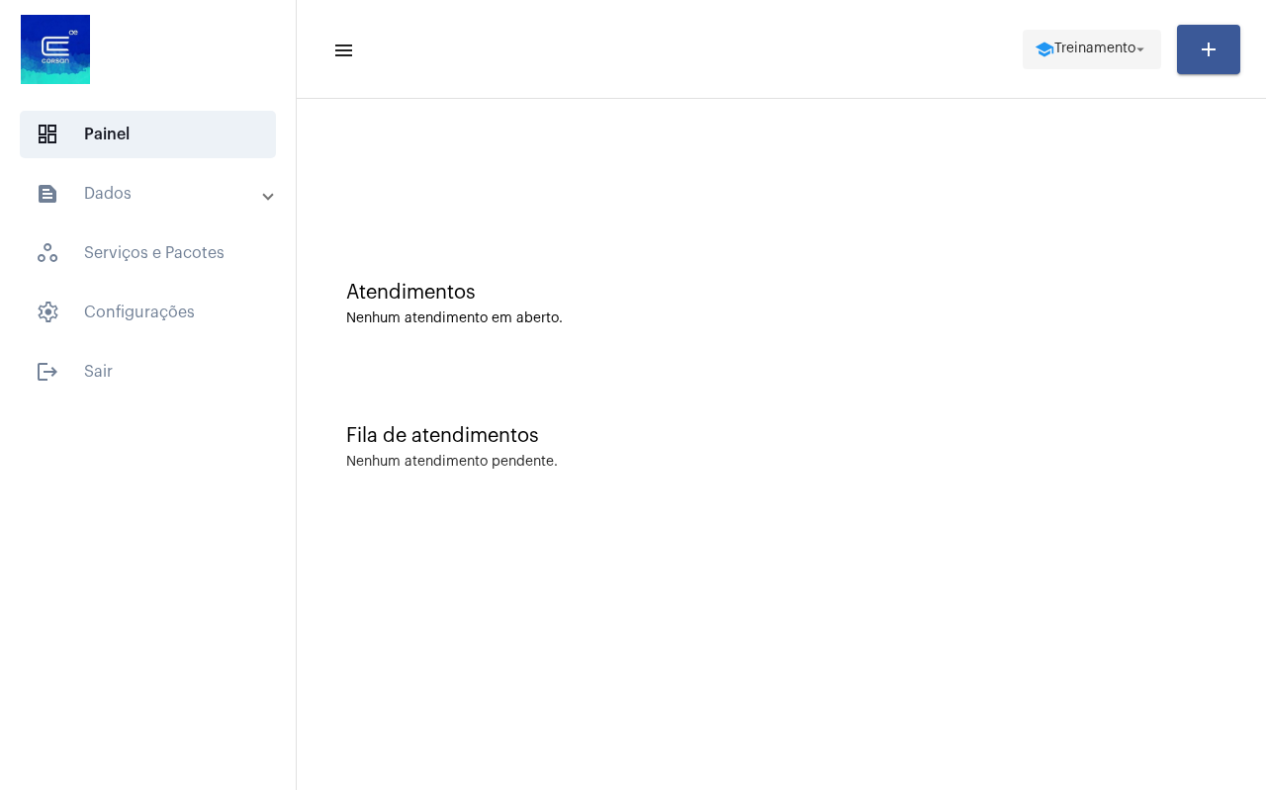
click at [1082, 46] on span "Treinamento" at bounding box center [1094, 50] width 81 height 14
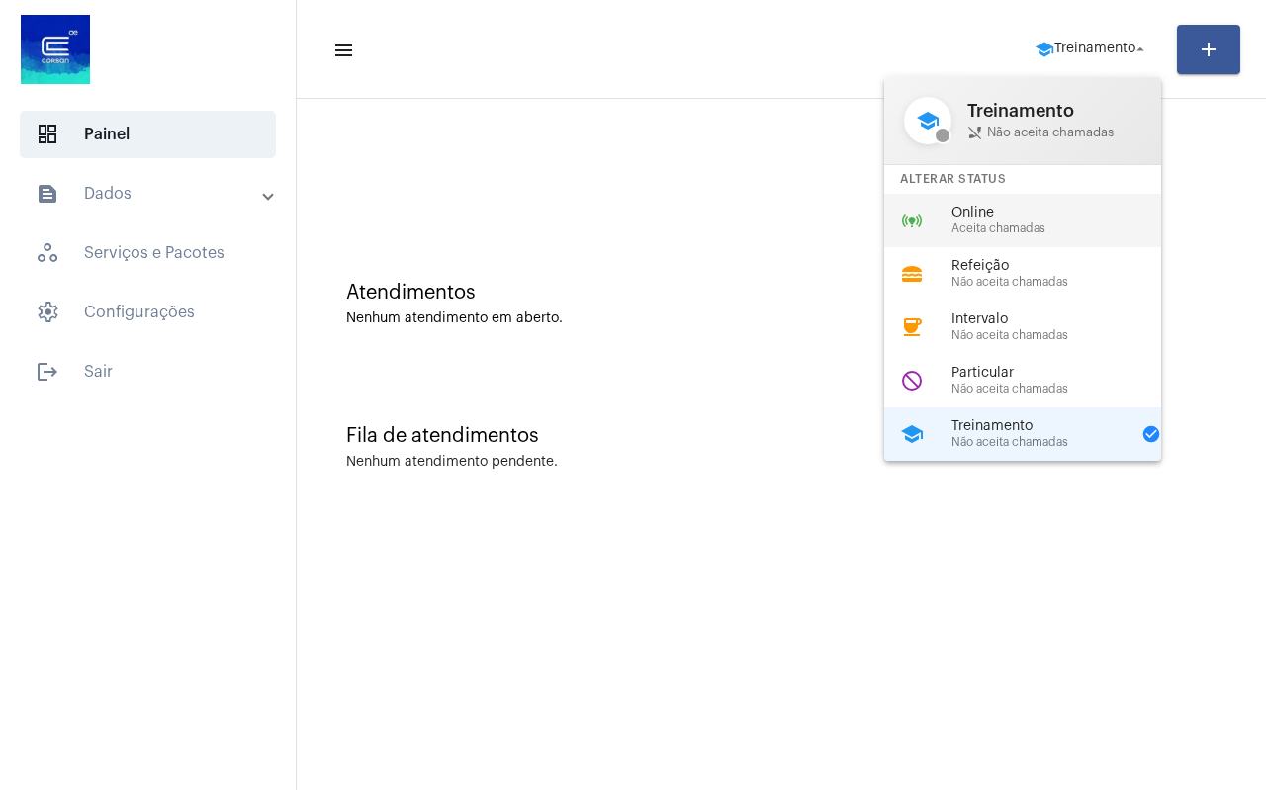
click at [997, 221] on div "Online Aceita chamadas" at bounding box center [1064, 221] width 226 height 30
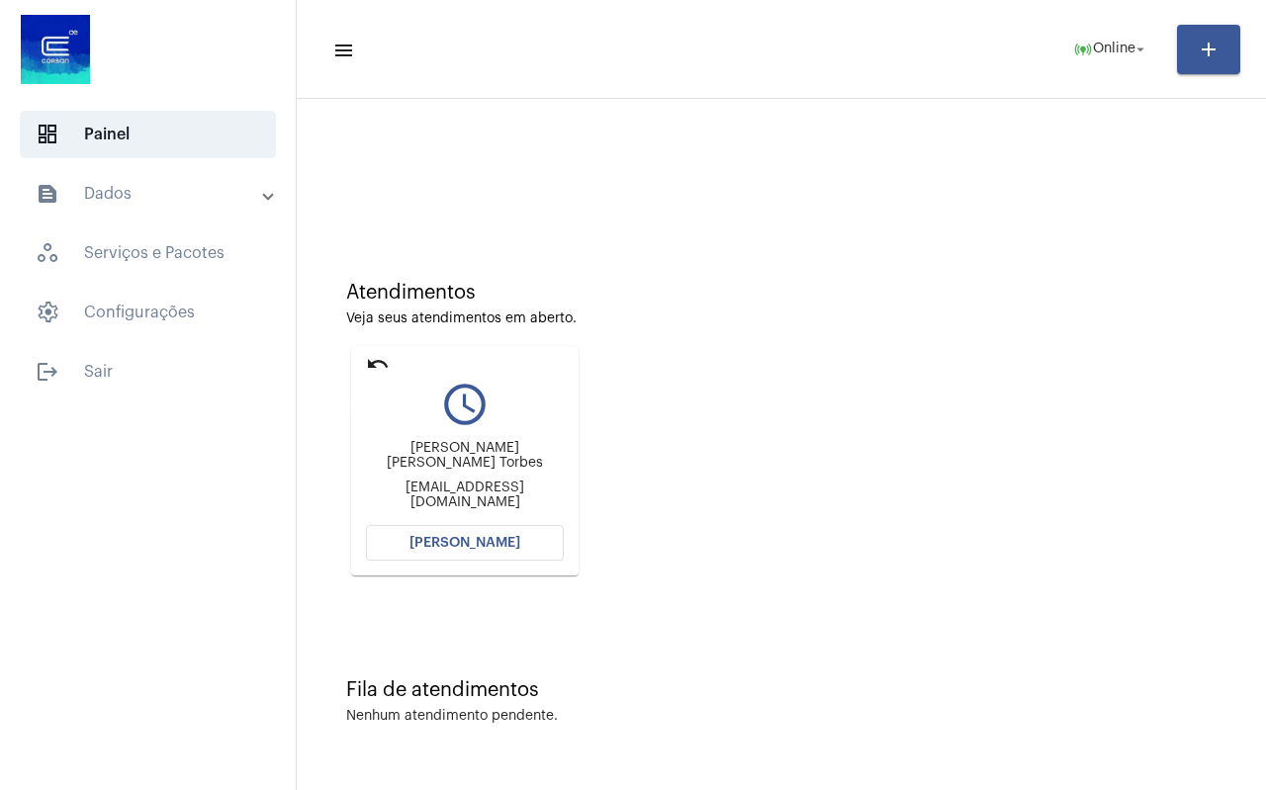
click at [376, 363] on mat-icon "undo" at bounding box center [378, 364] width 24 height 24
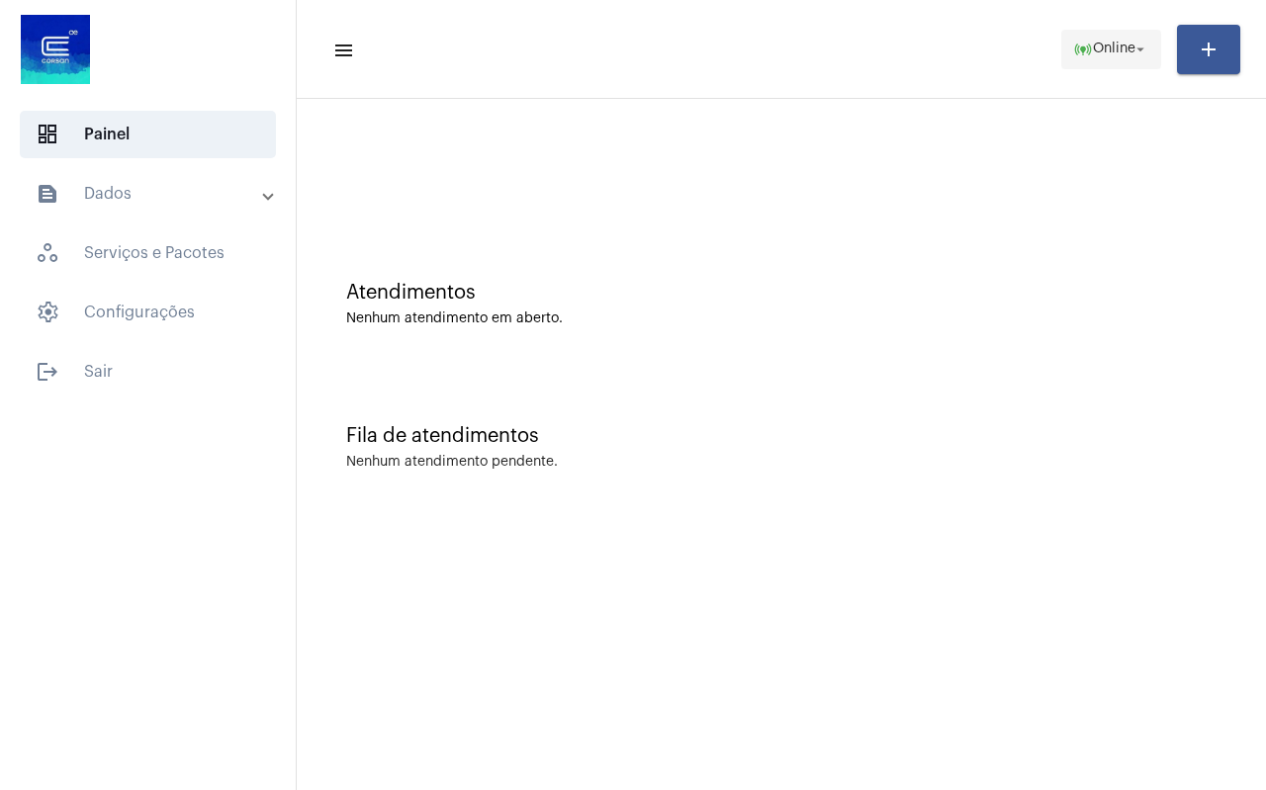
click at [1109, 61] on span "online_prediction Online arrow_drop_down" at bounding box center [1111, 49] width 76 height 36
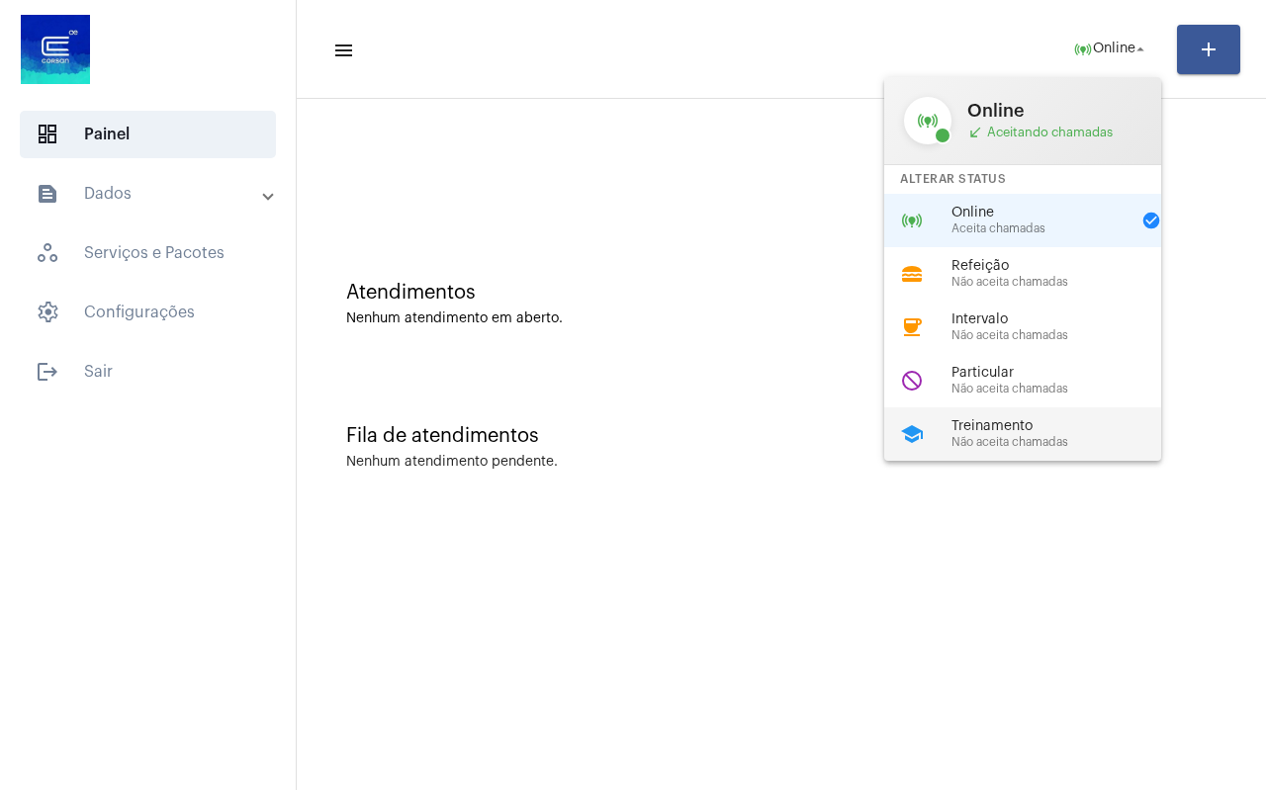
click at [1019, 429] on span "Treinamento" at bounding box center [1064, 426] width 226 height 15
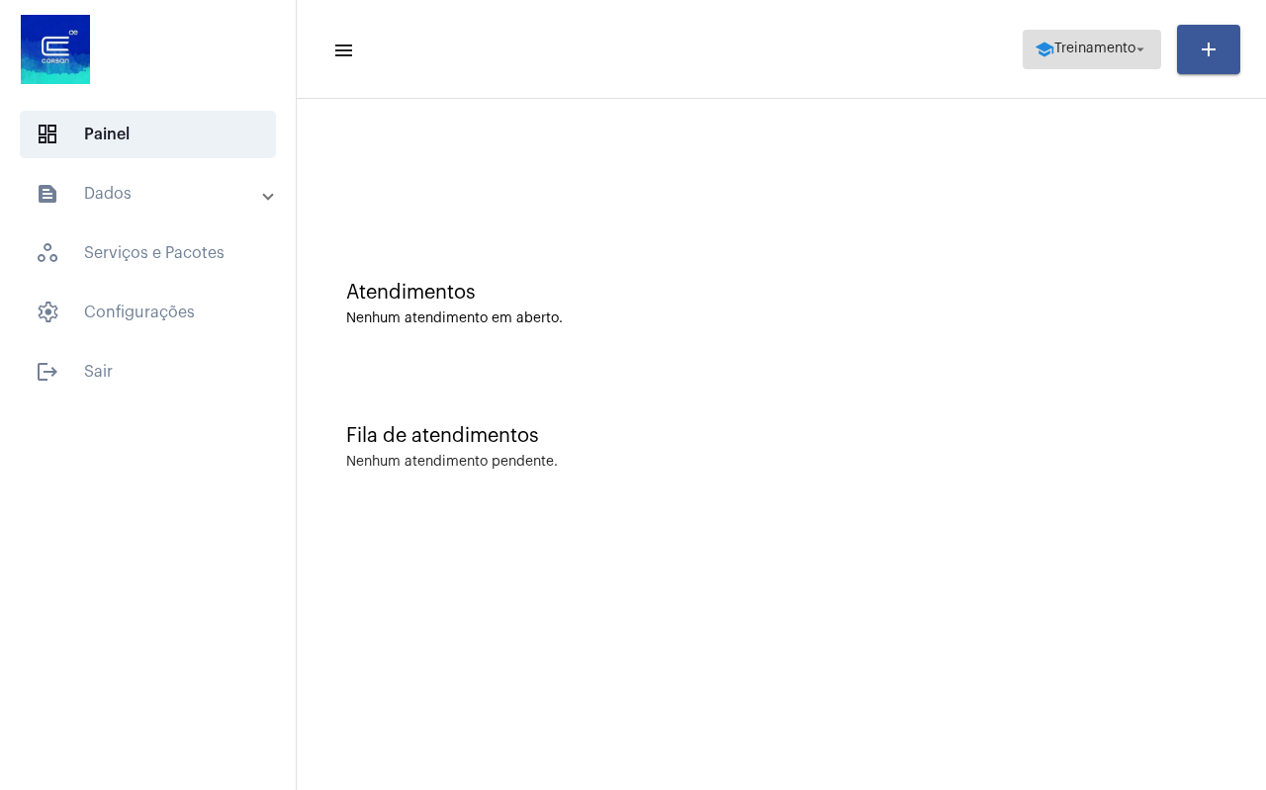
click at [1066, 51] on span "Treinamento" at bounding box center [1094, 50] width 81 height 14
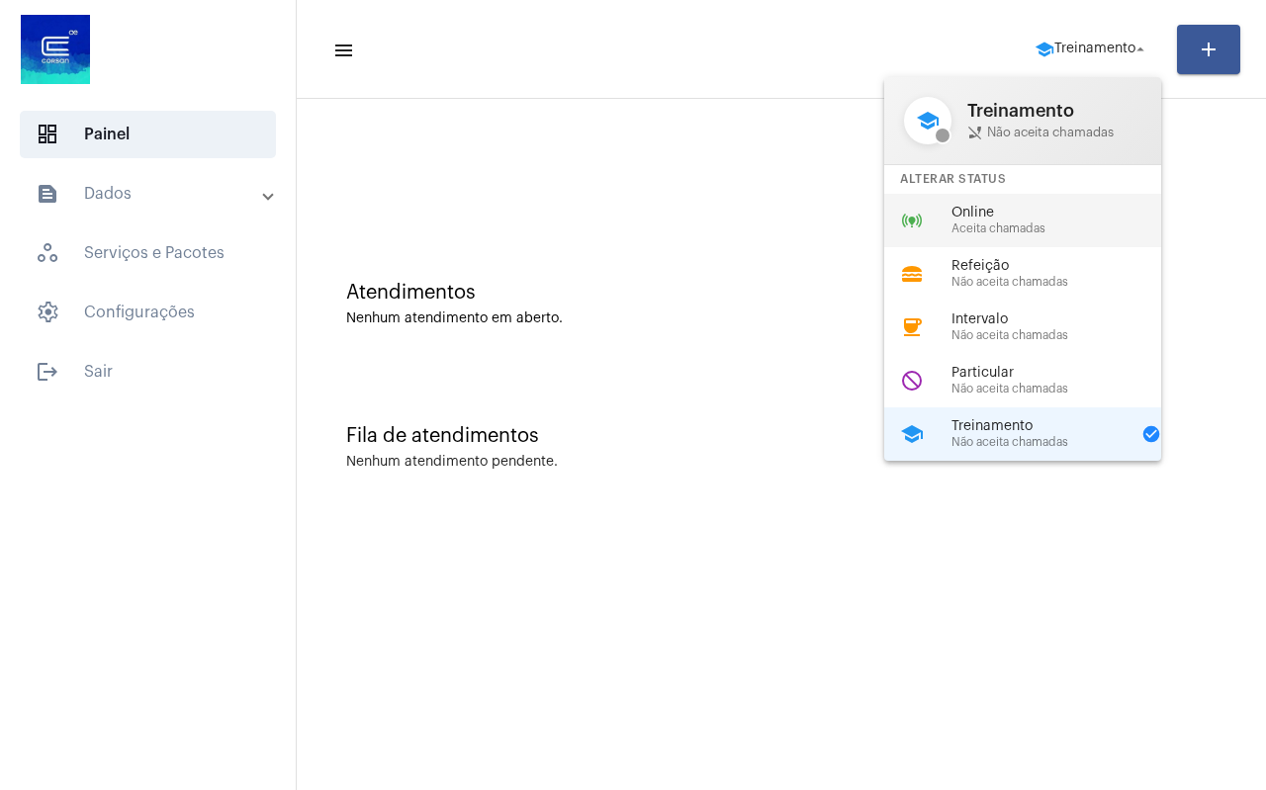
click at [965, 229] on span "Aceita chamadas" at bounding box center [1064, 229] width 226 height 13
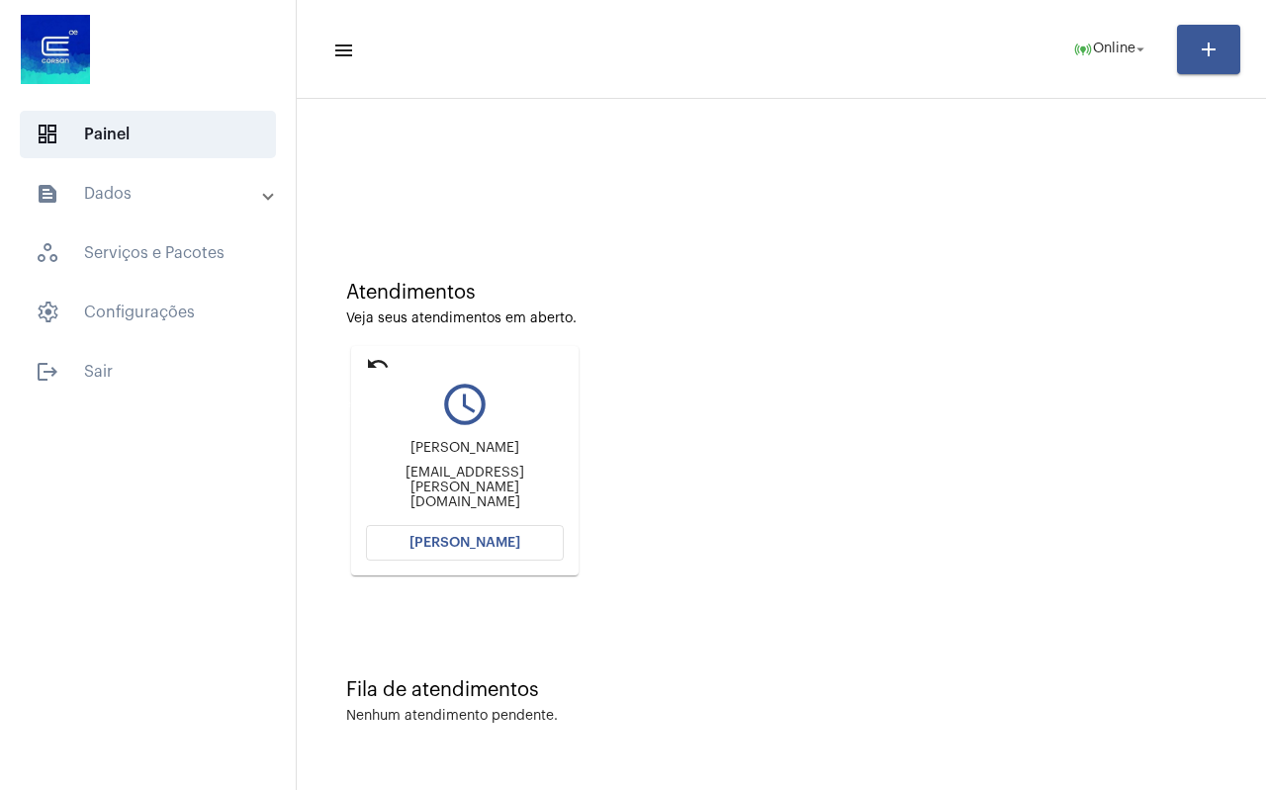
click at [378, 363] on mat-icon "undo" at bounding box center [378, 364] width 24 height 24
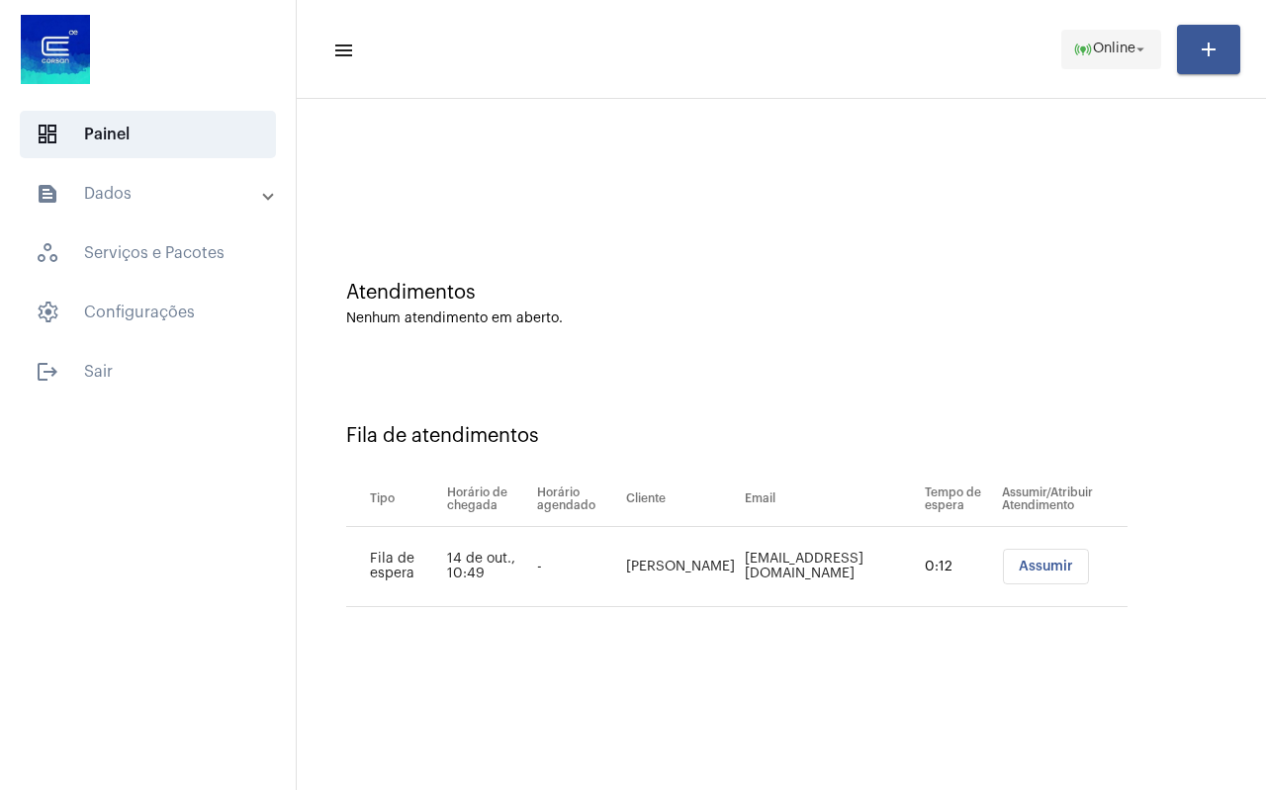
click at [1100, 53] on span "Online" at bounding box center [1114, 50] width 43 height 14
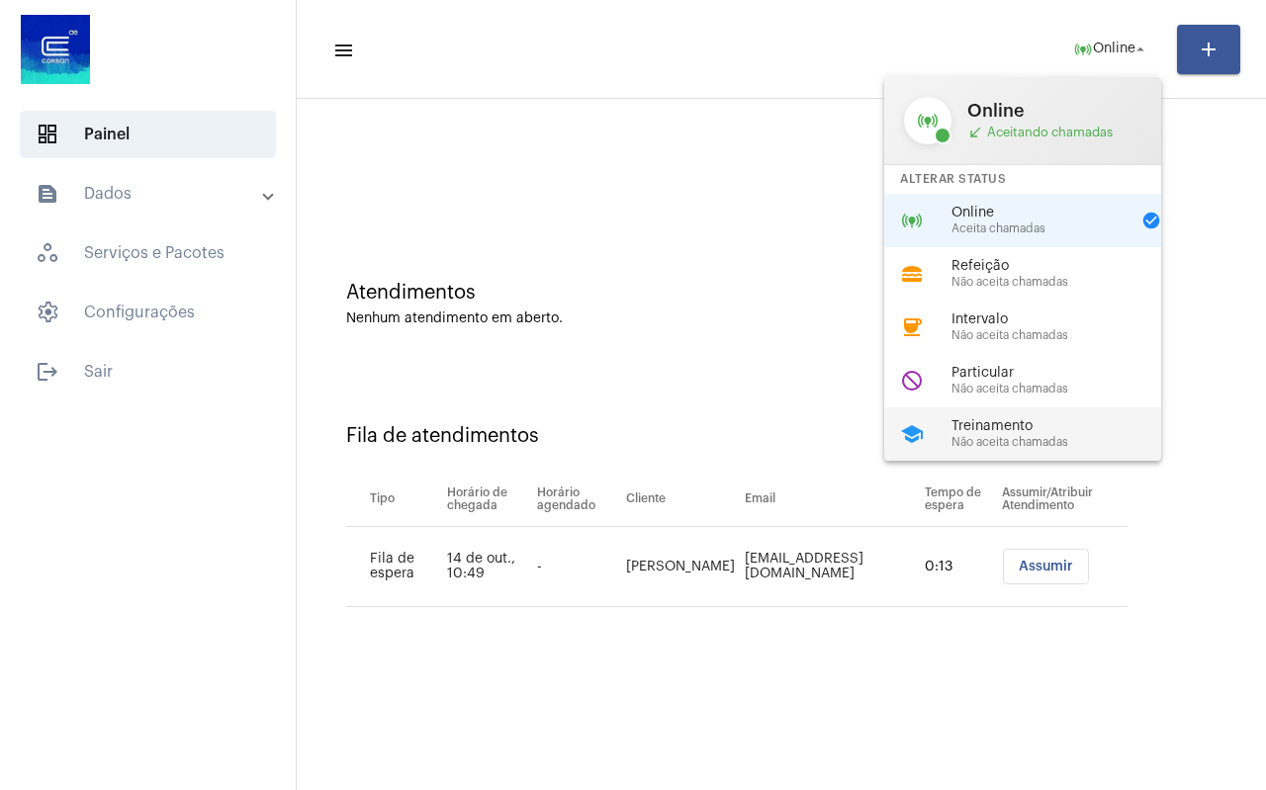
click at [1015, 449] on div "school Treinamento Não aceita chamadas" at bounding box center [1038, 433] width 309 height 53
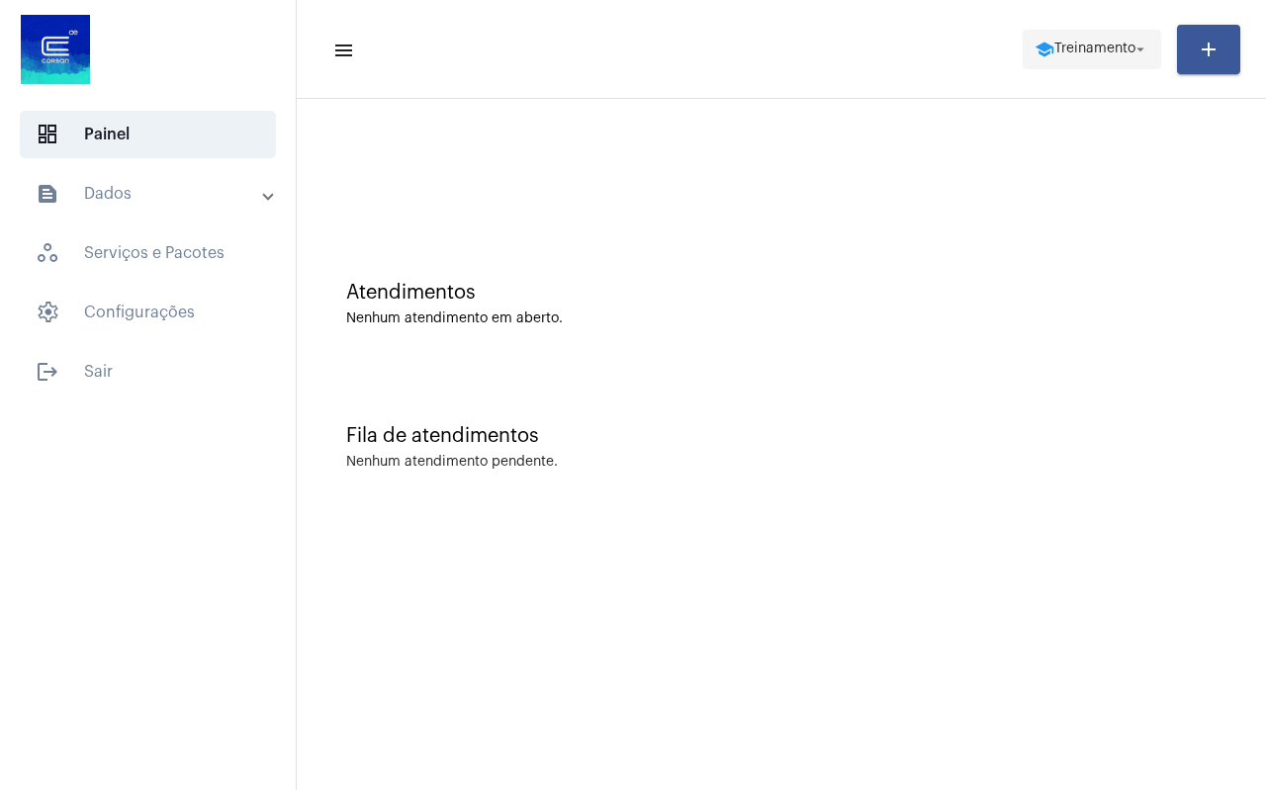
click at [1070, 58] on span "school Treinamento arrow_drop_down" at bounding box center [1092, 49] width 115 height 36
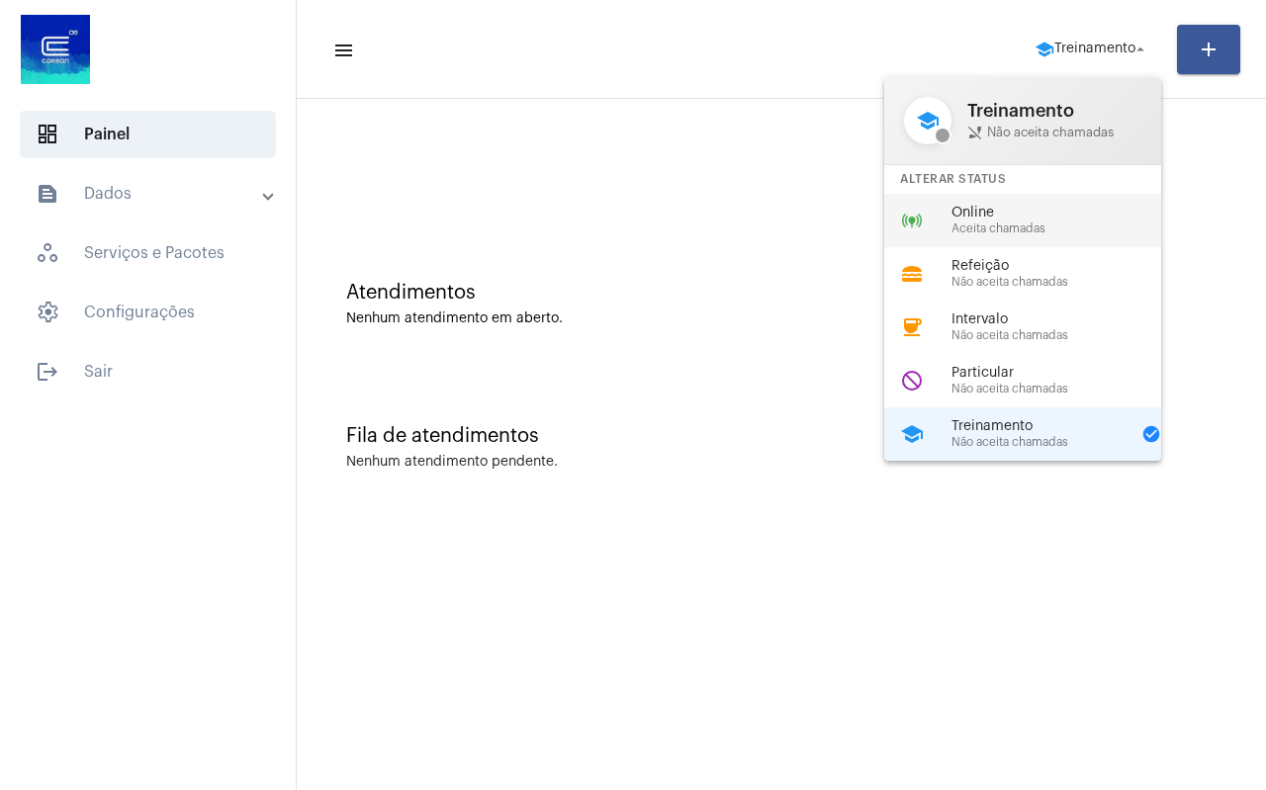
click at [987, 219] on span "Online" at bounding box center [1064, 213] width 226 height 15
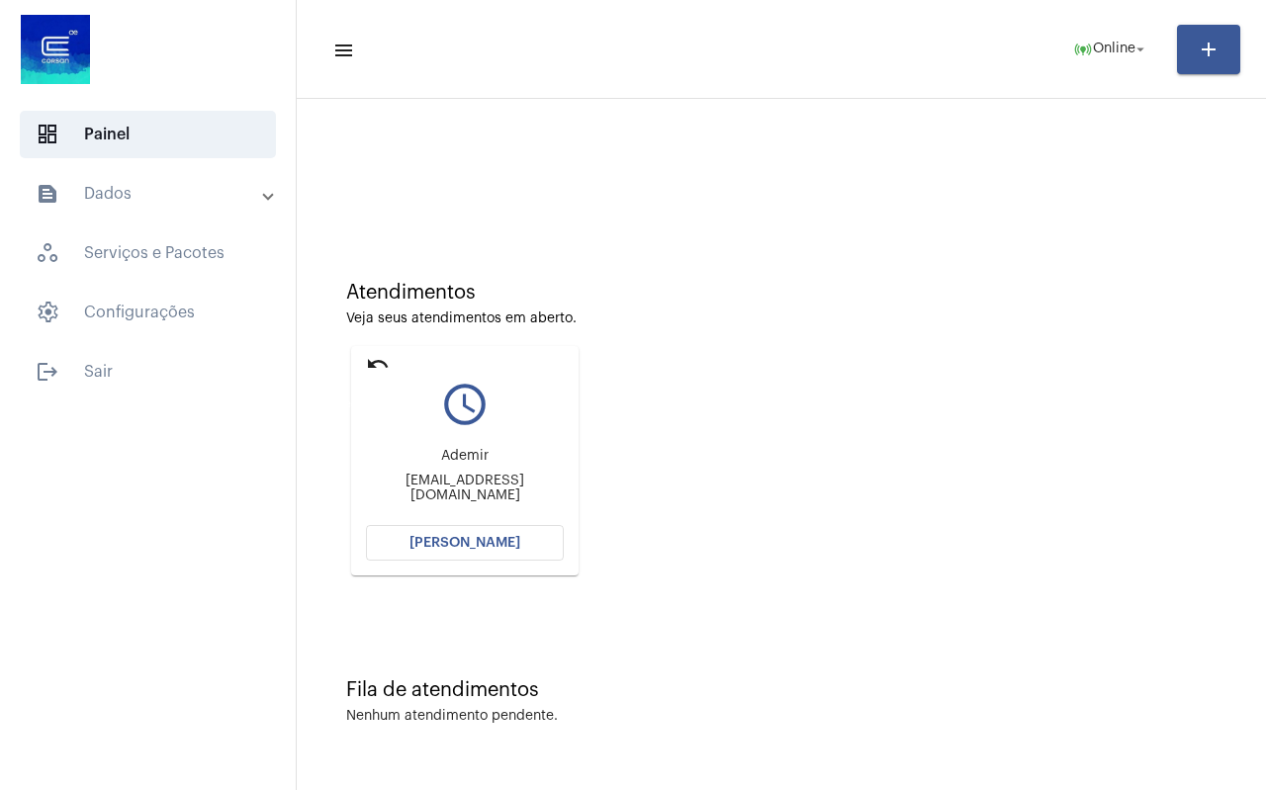
click at [375, 367] on mat-icon "undo" at bounding box center [378, 364] width 24 height 24
click at [379, 358] on mat-icon "undo" at bounding box center [378, 364] width 24 height 24
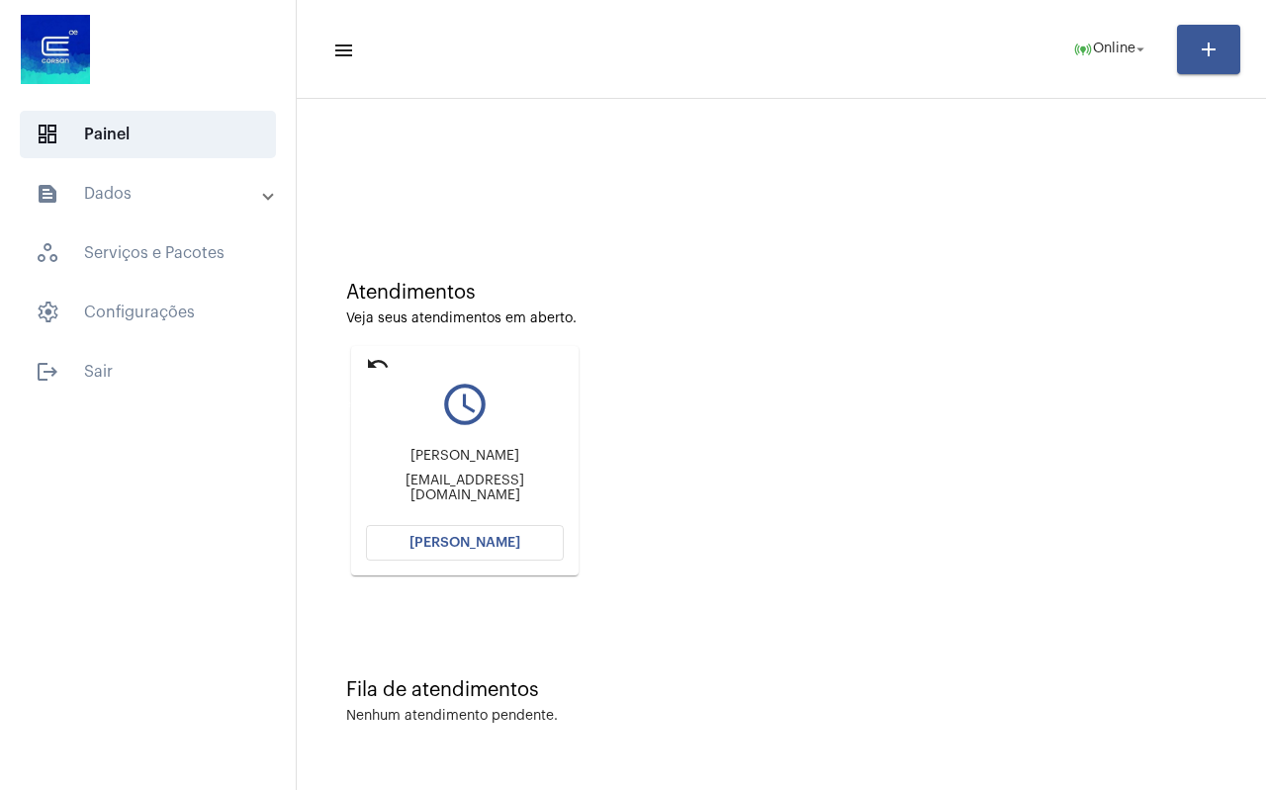
click at [379, 358] on mat-icon "undo" at bounding box center [378, 364] width 24 height 24
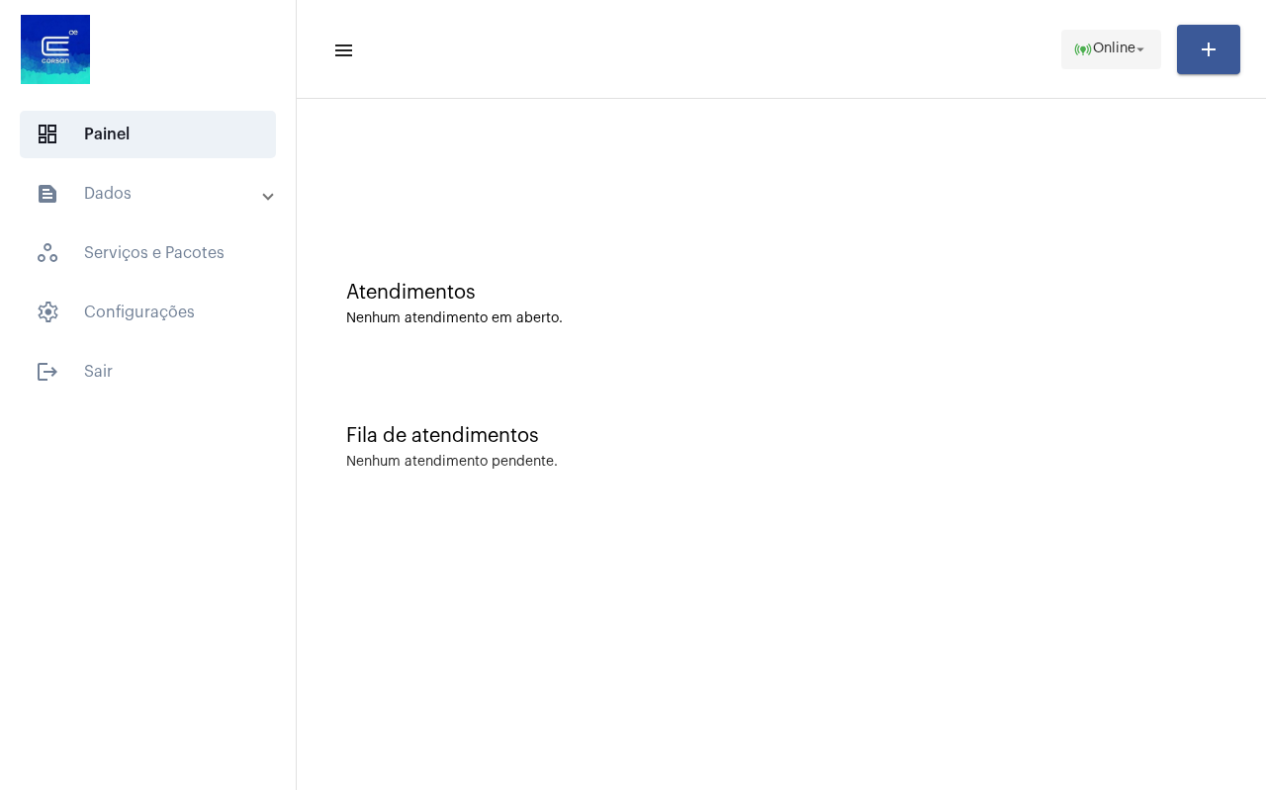
click at [1095, 36] on span "online_prediction Online arrow_drop_down" at bounding box center [1111, 49] width 76 height 36
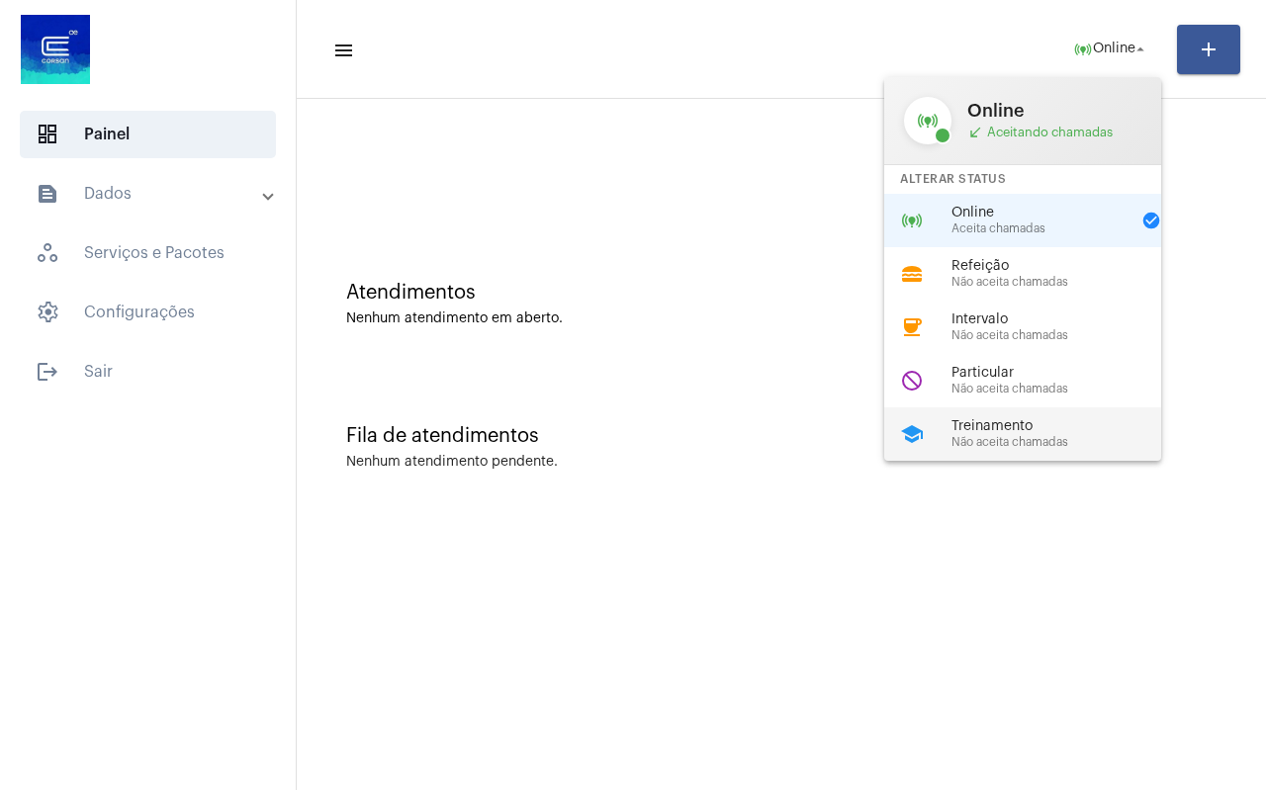
click at [1043, 420] on span "Treinamento" at bounding box center [1064, 426] width 226 height 15
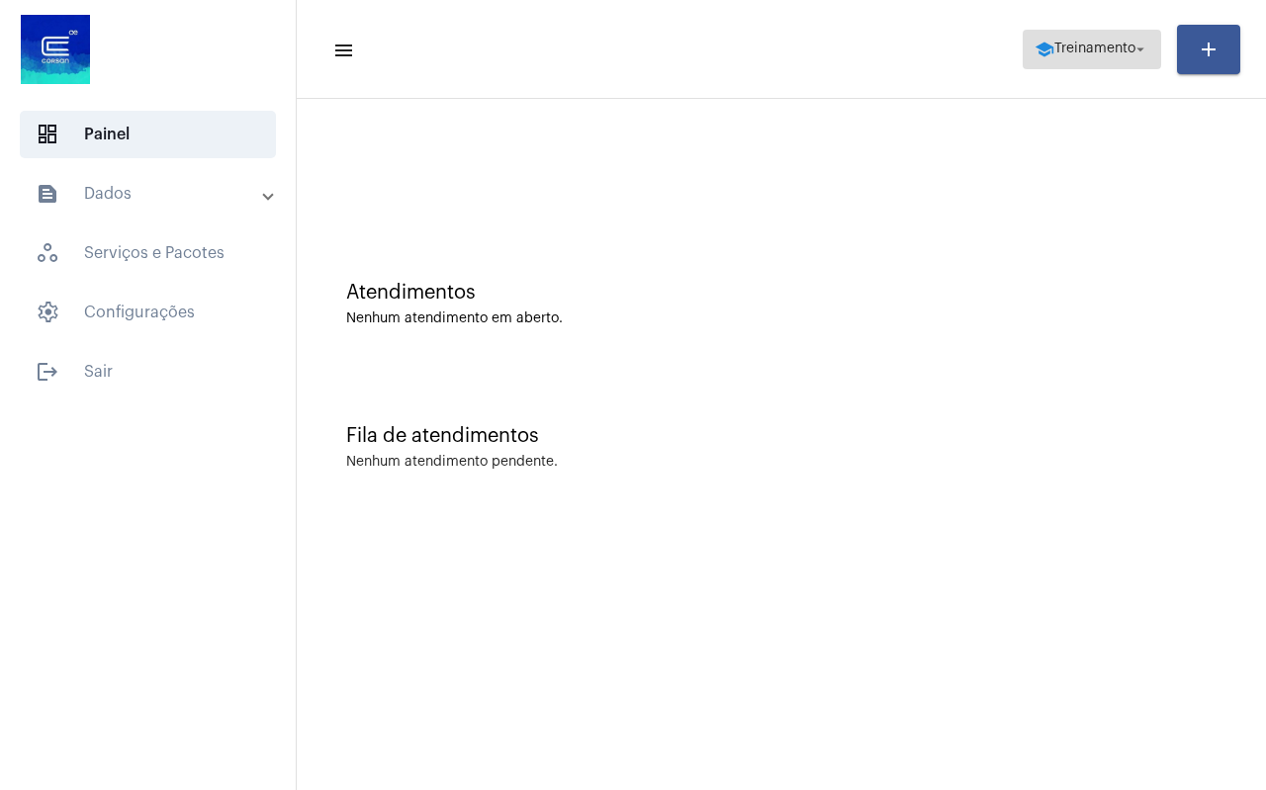
click at [1070, 56] on span "school Treinamento arrow_drop_down" at bounding box center [1092, 49] width 115 height 36
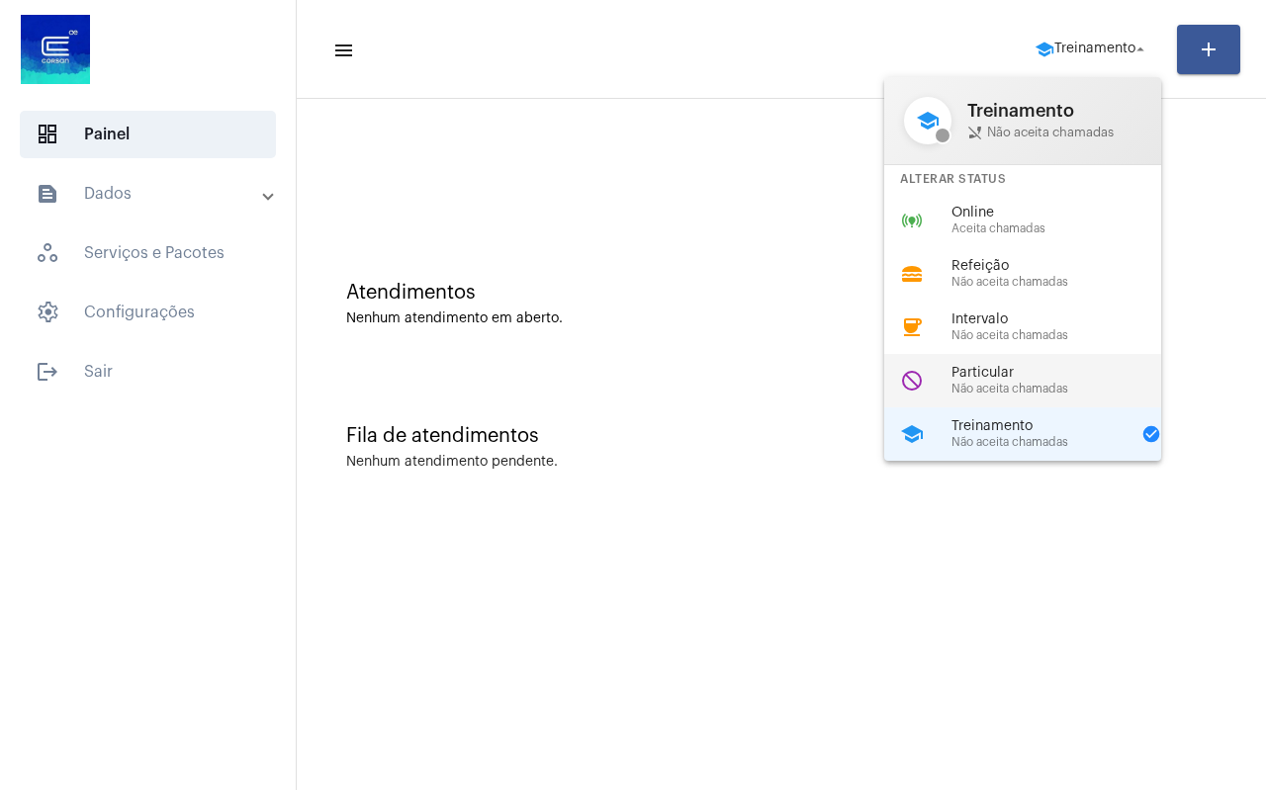
click at [1029, 366] on span "Particular" at bounding box center [1064, 373] width 226 height 15
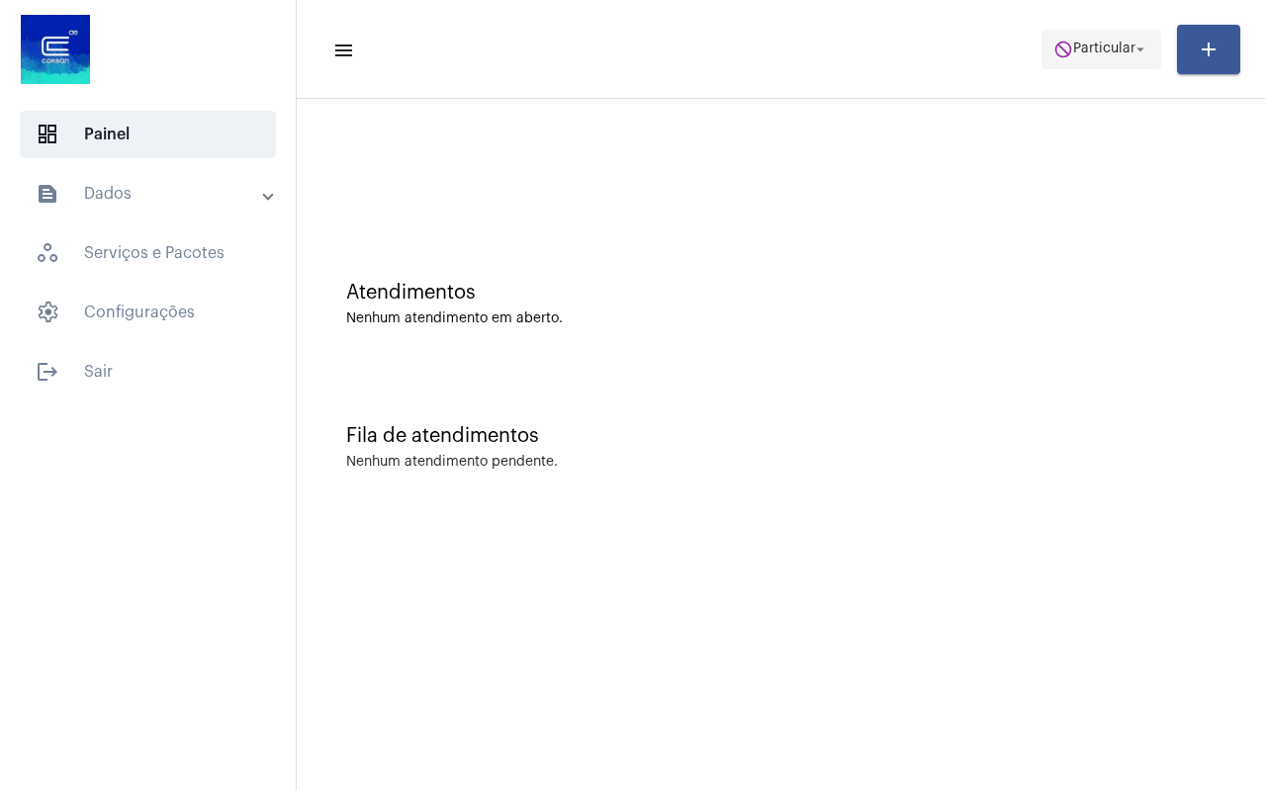
click at [1098, 34] on span "do_not_disturb Particular arrow_drop_down" at bounding box center [1101, 49] width 96 height 36
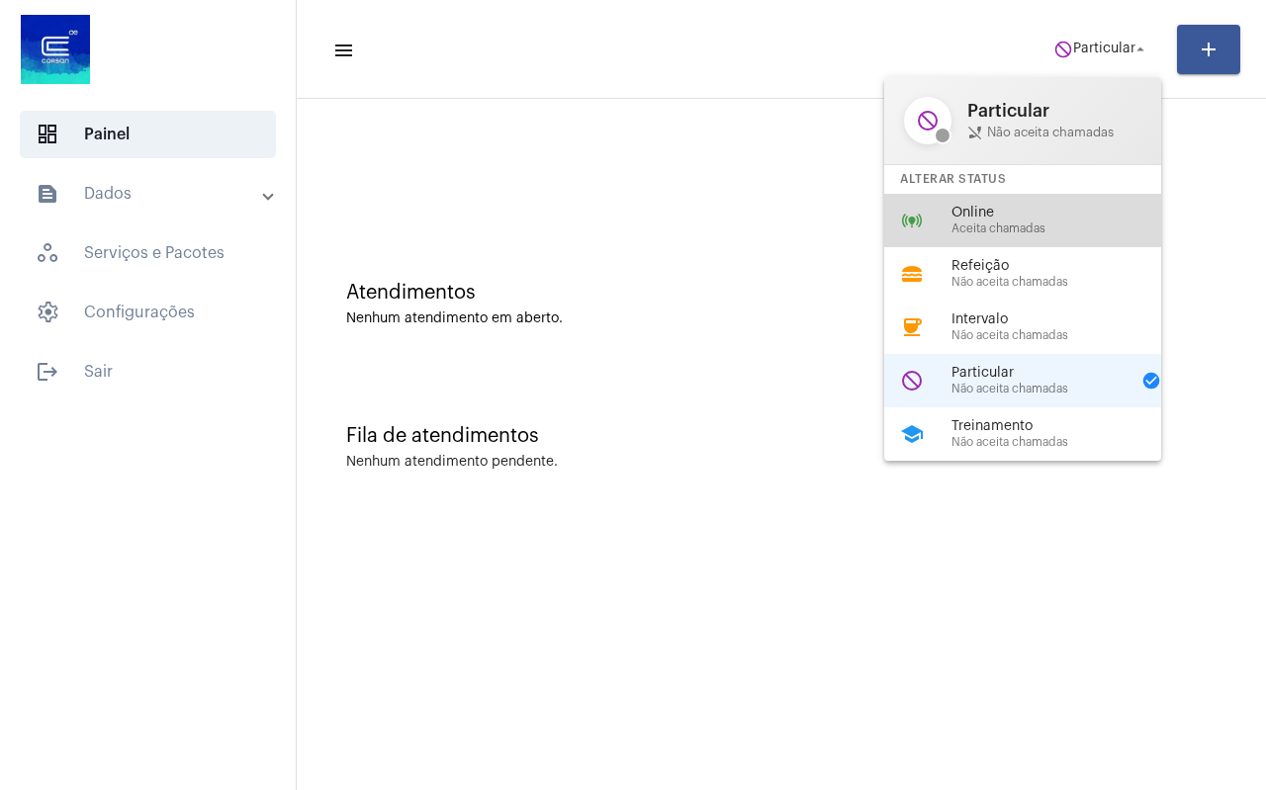
click at [1066, 211] on span "Online" at bounding box center [1064, 213] width 226 height 15
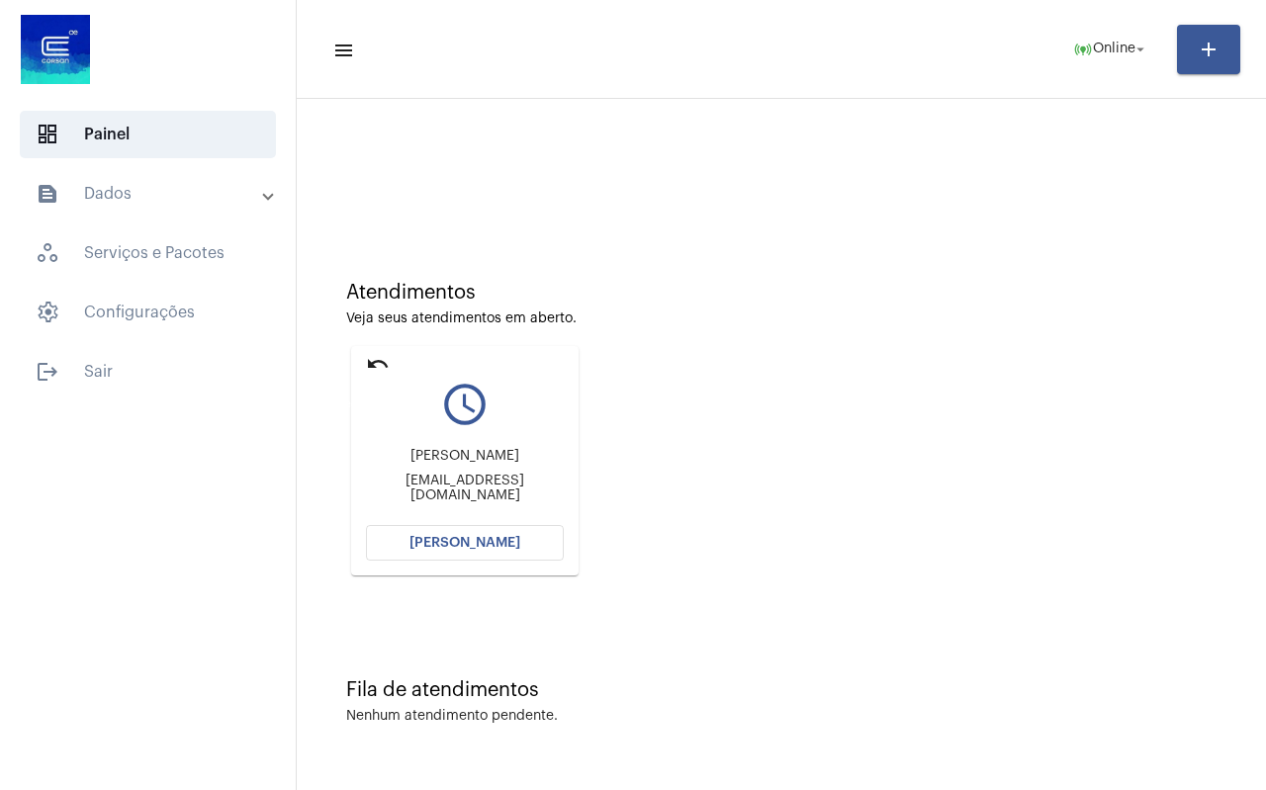
click at [369, 363] on mat-icon "undo" at bounding box center [378, 364] width 24 height 24
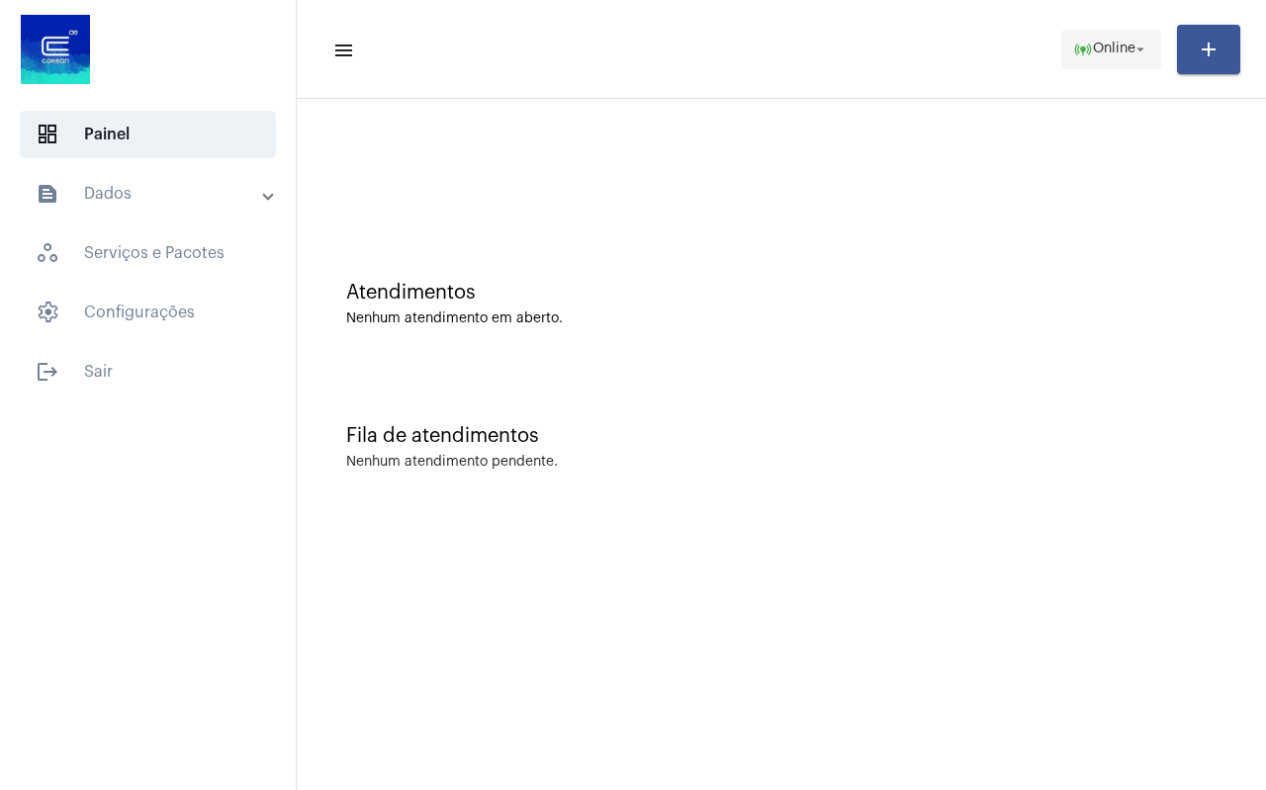
click at [1099, 44] on span "Online" at bounding box center [1114, 50] width 43 height 14
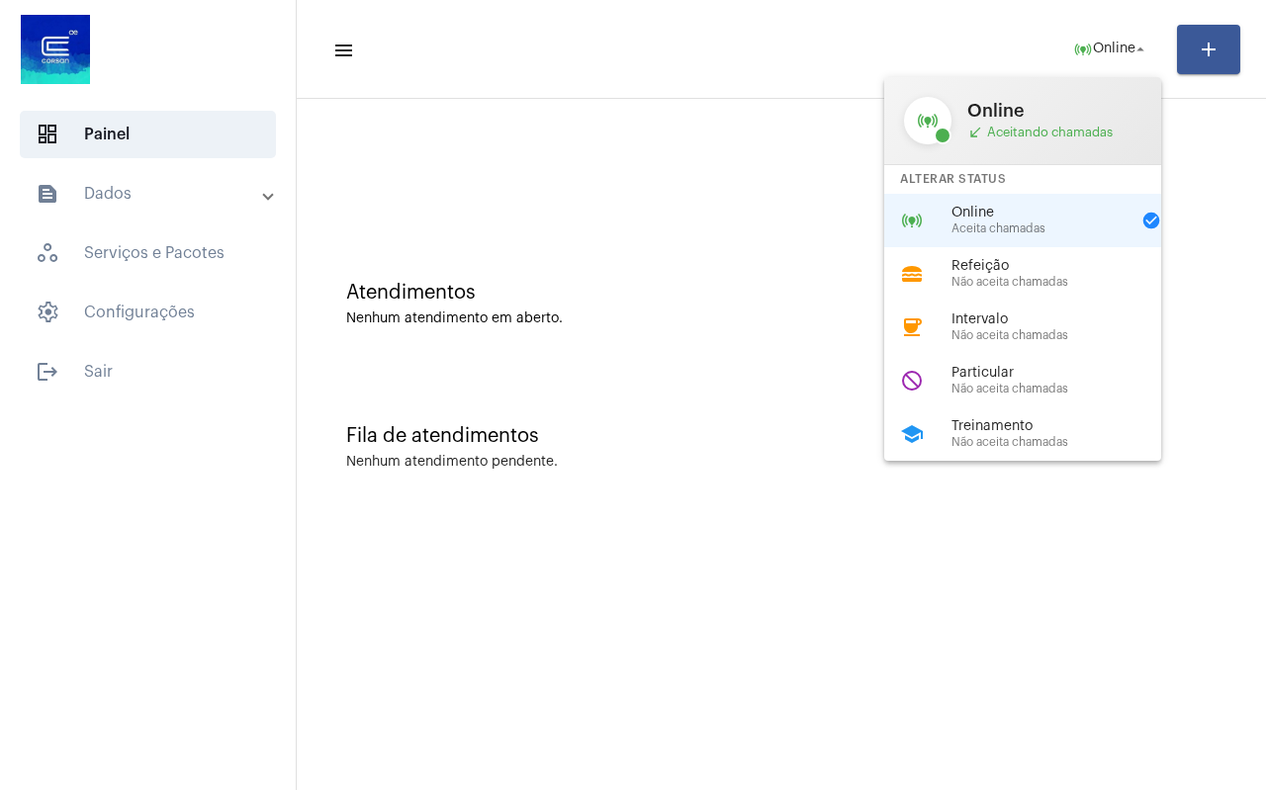
click at [1036, 434] on div "Treinamento Não aceita chamadas" at bounding box center [1064, 434] width 226 height 30
